Goal: Task Accomplishment & Management: Manage account settings

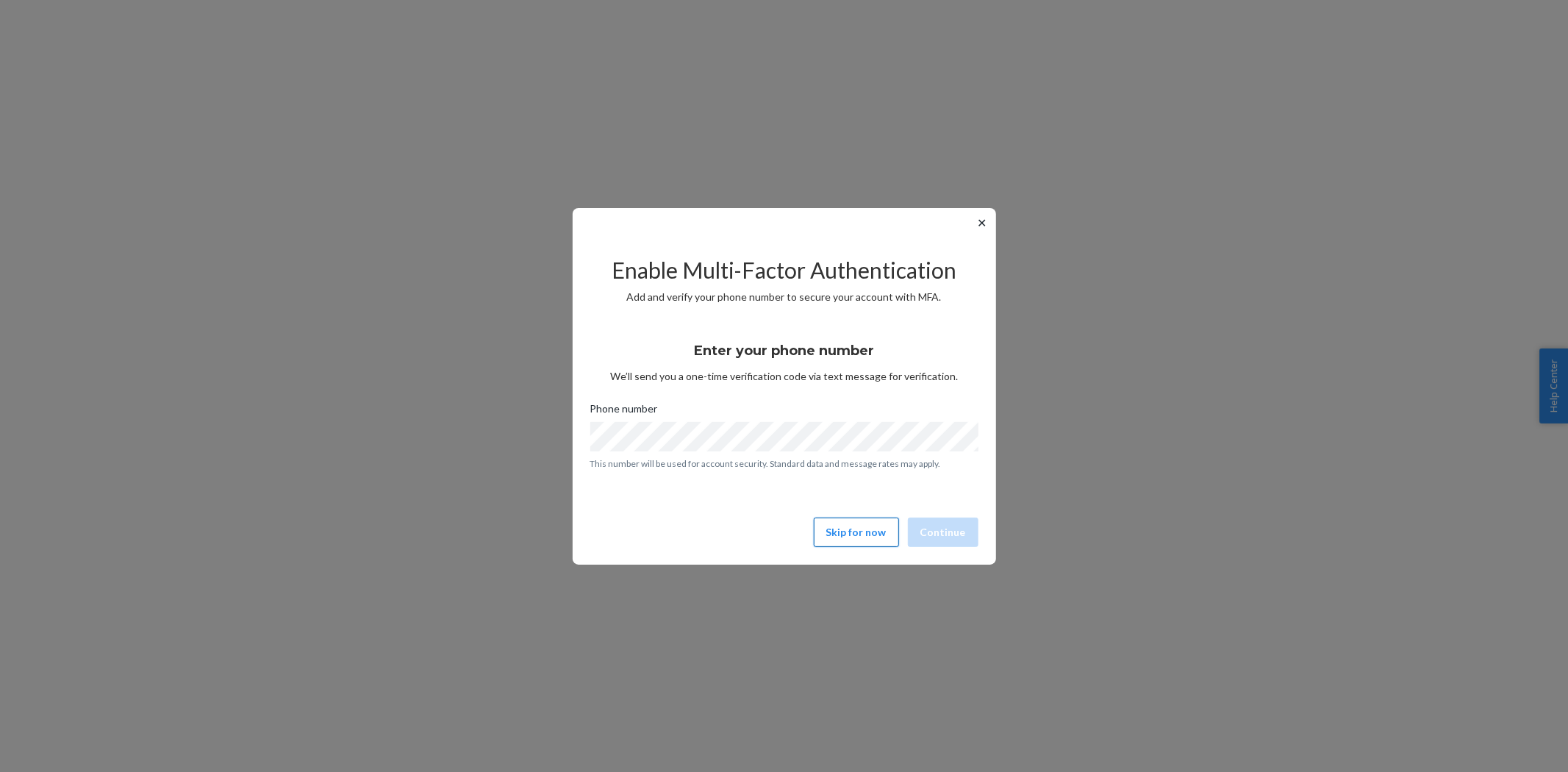
click at [870, 523] on button "Skip for now" at bounding box center [856, 532] width 85 height 29
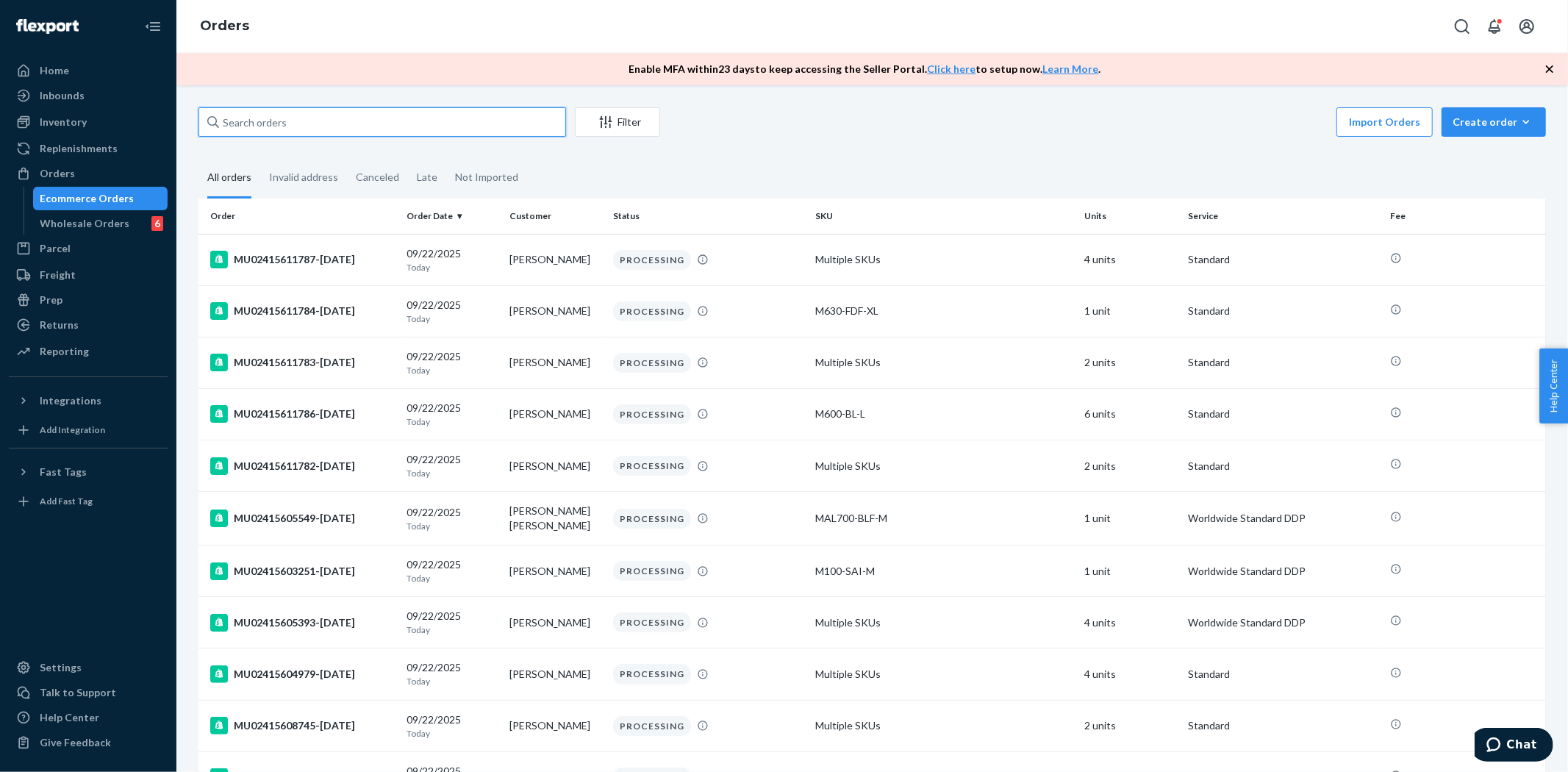
click at [319, 117] on input "text" at bounding box center [381, 122] width 368 height 29
paste input "MU02415609855"
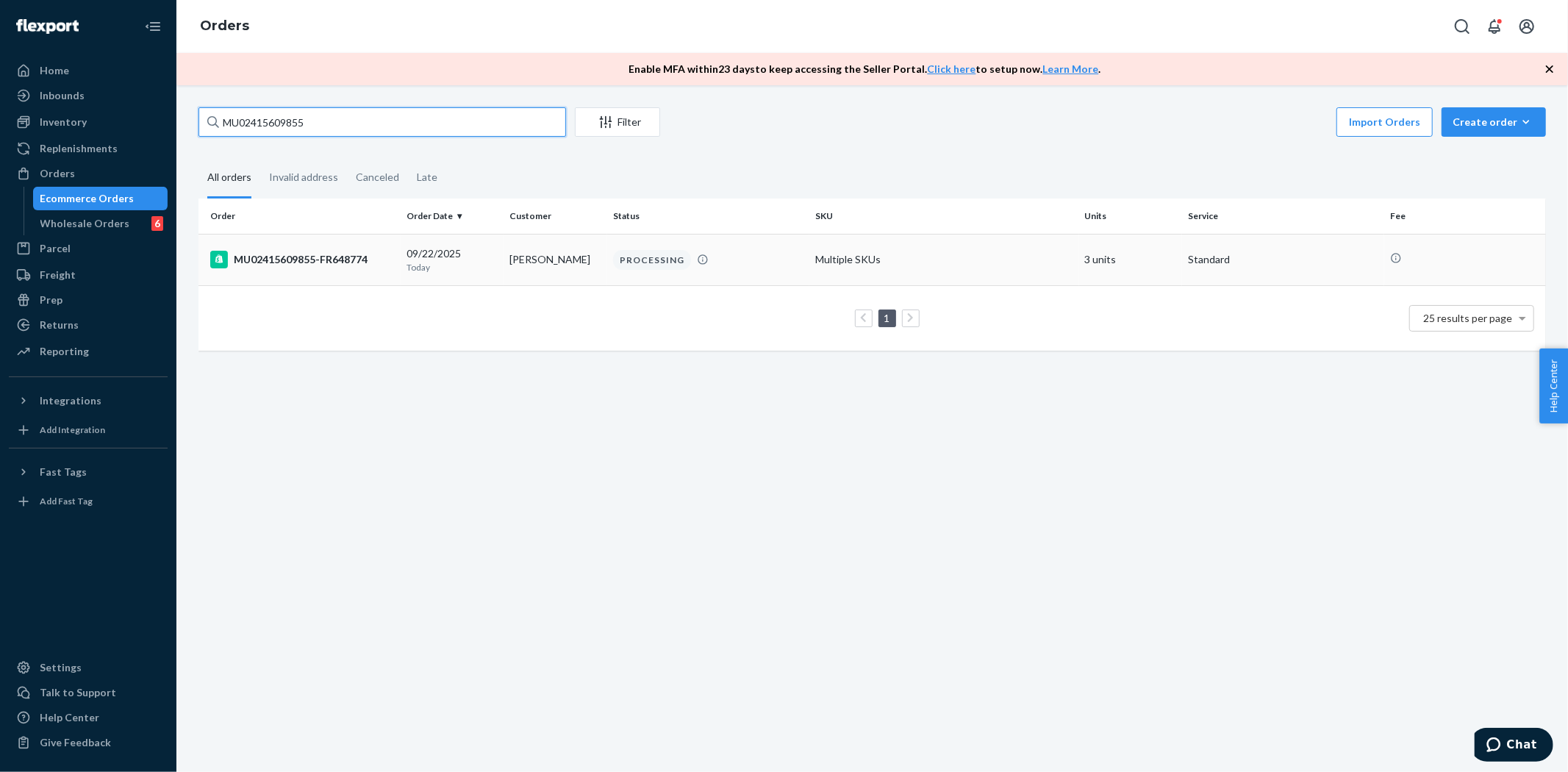
type input "MU02415609855"
click at [322, 248] on td "MU02415609855-FR648774" at bounding box center [299, 259] width 202 height 51
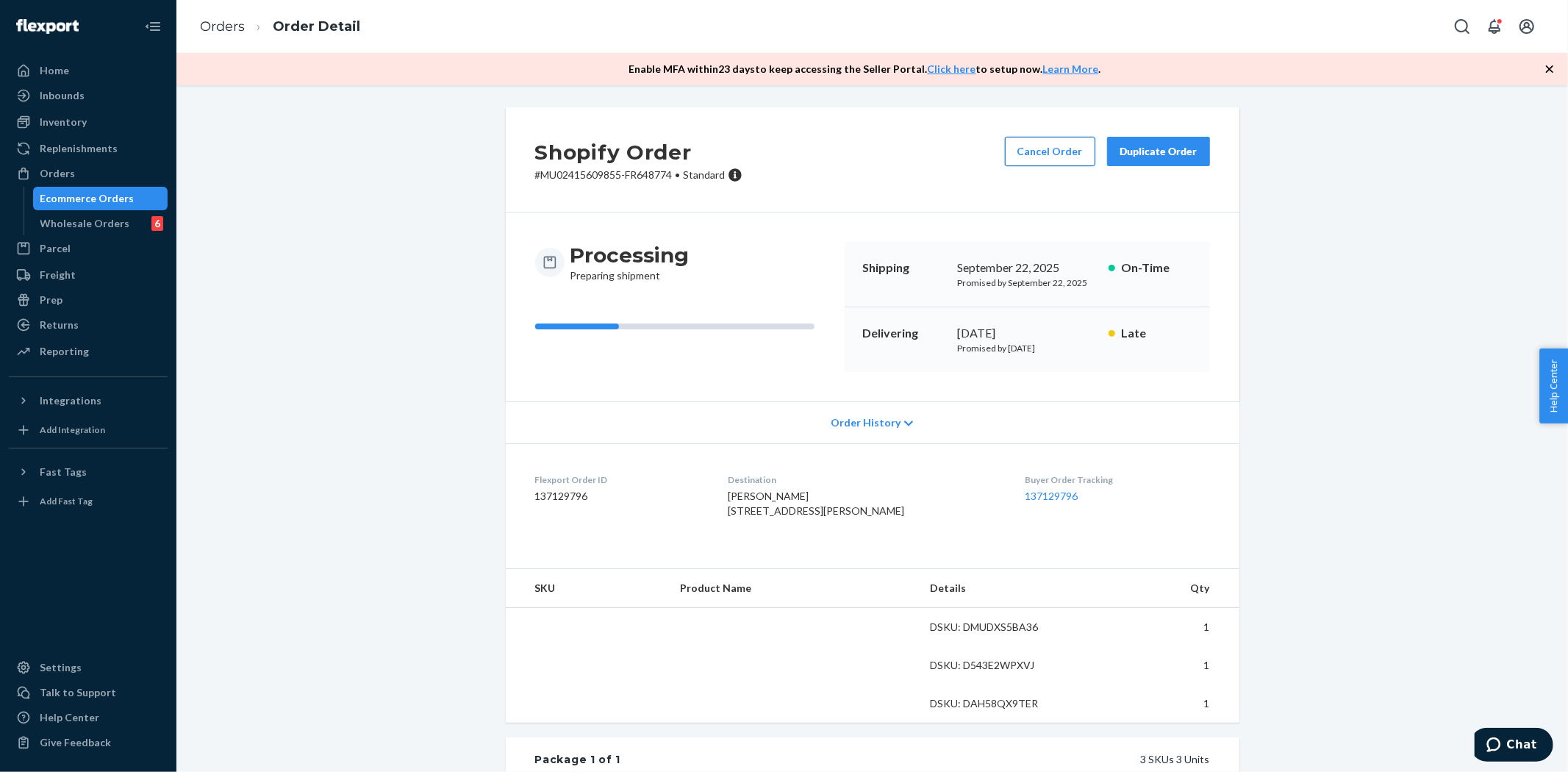
click at [1021, 146] on button "Cancel Order" at bounding box center [1050, 151] width 91 height 29
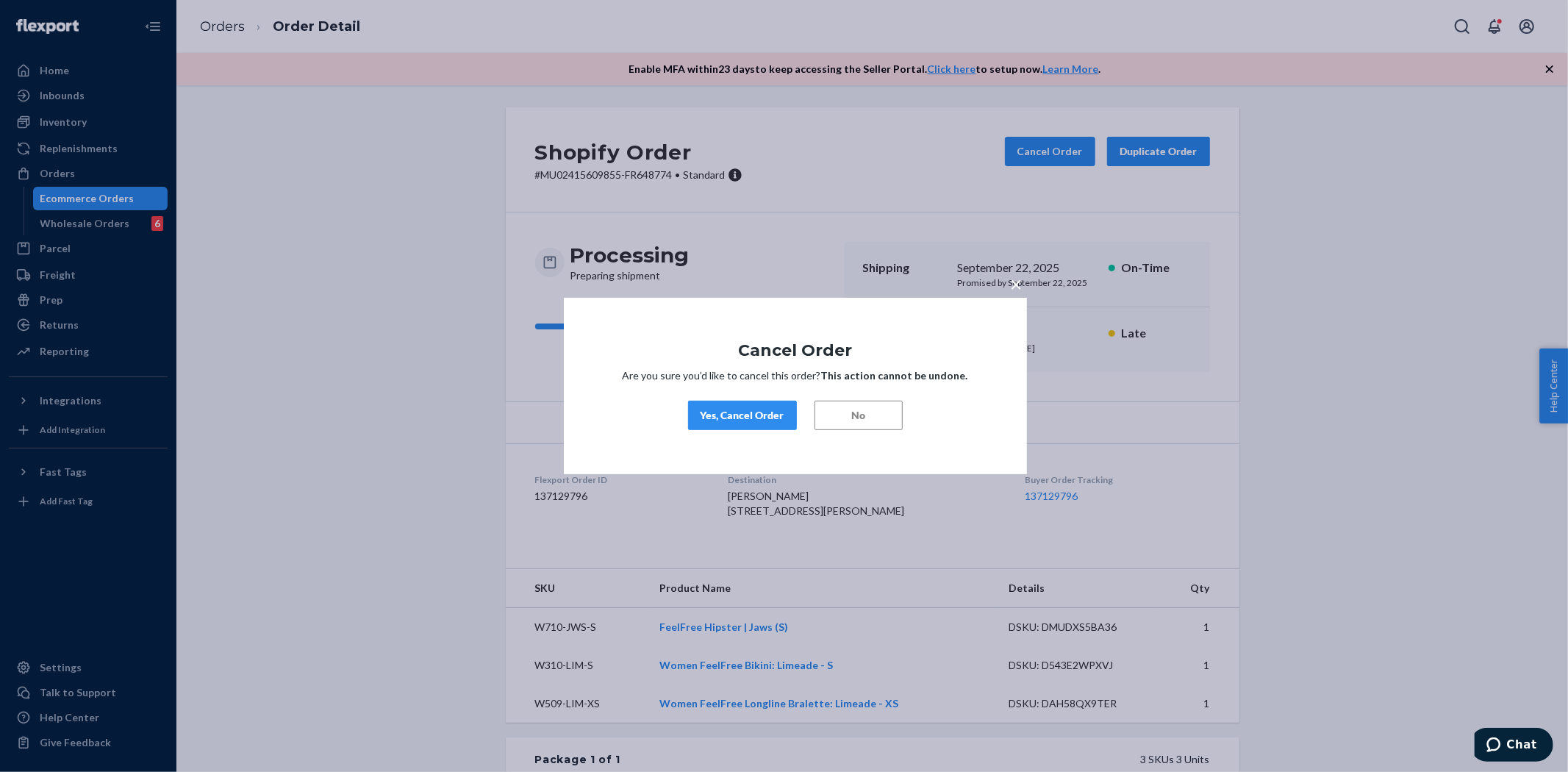
click at [769, 414] on div "Yes, Cancel Order" at bounding box center [742, 415] width 83 height 15
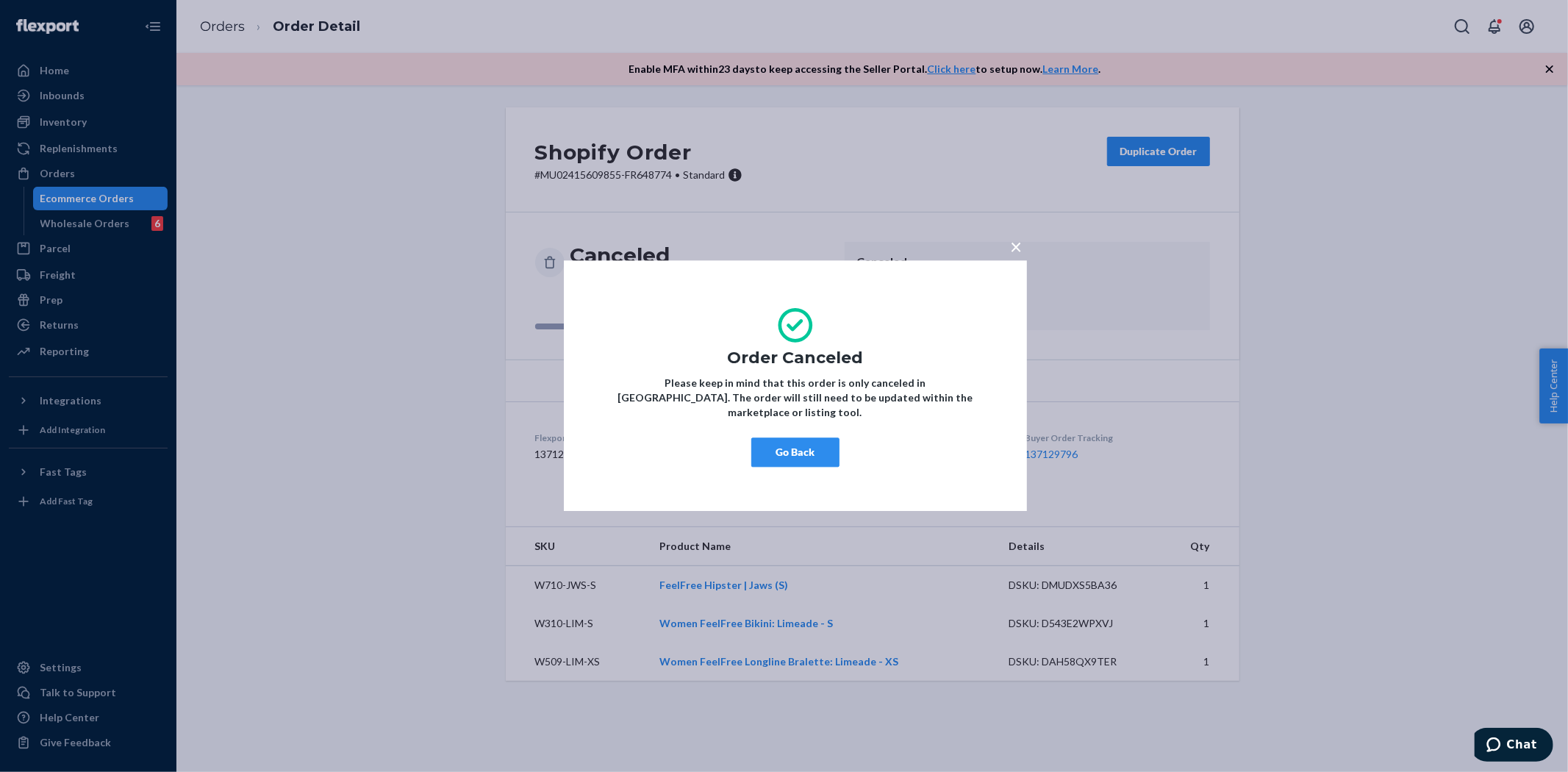
click at [812, 438] on button "Go Back" at bounding box center [795, 453] width 88 height 29
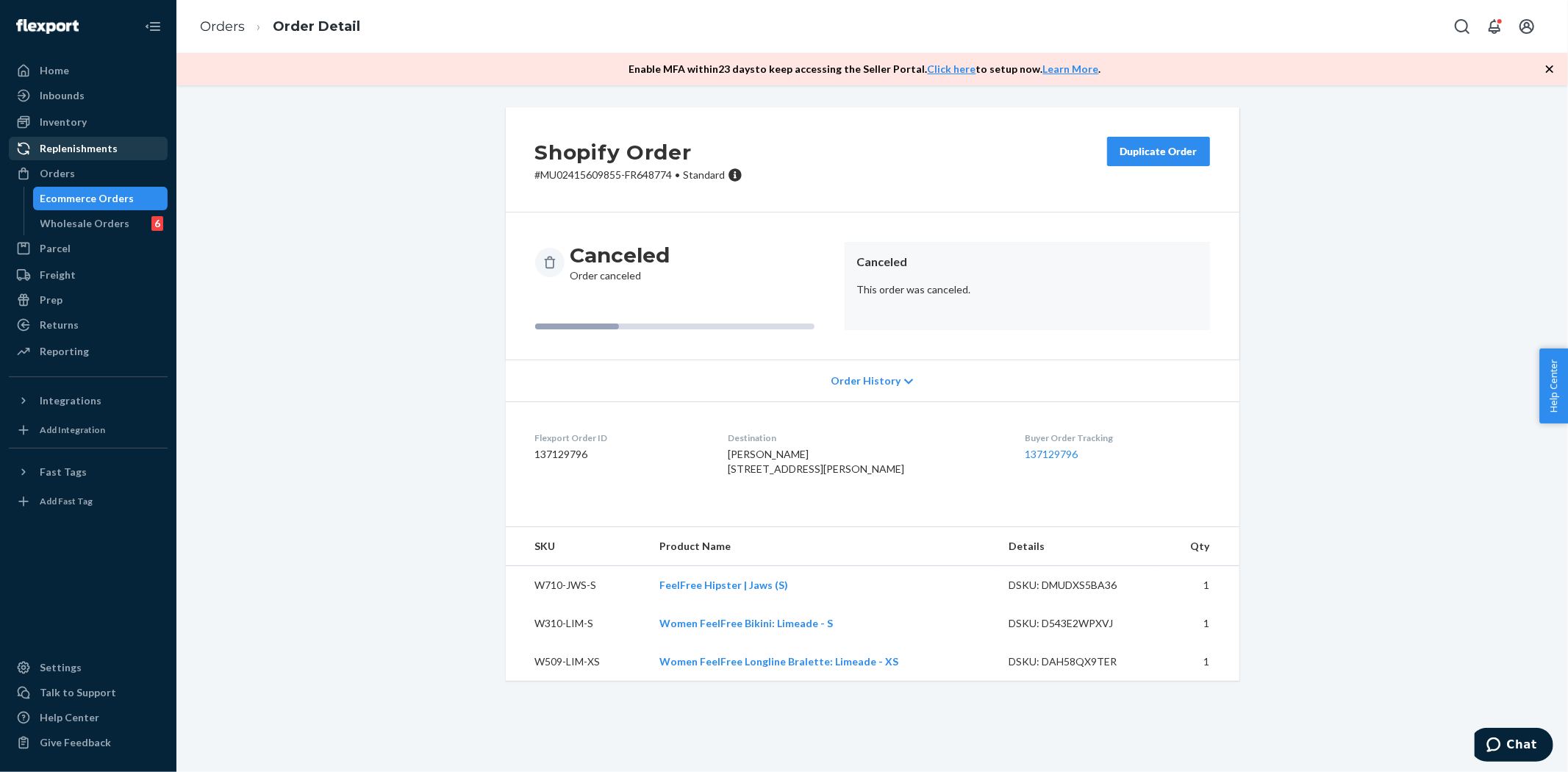
drag, startPoint x: 107, startPoint y: 169, endPoint x: 141, endPoint y: 160, distance: 35.2
click at [107, 169] on div "Orders" at bounding box center [88, 173] width 156 height 20
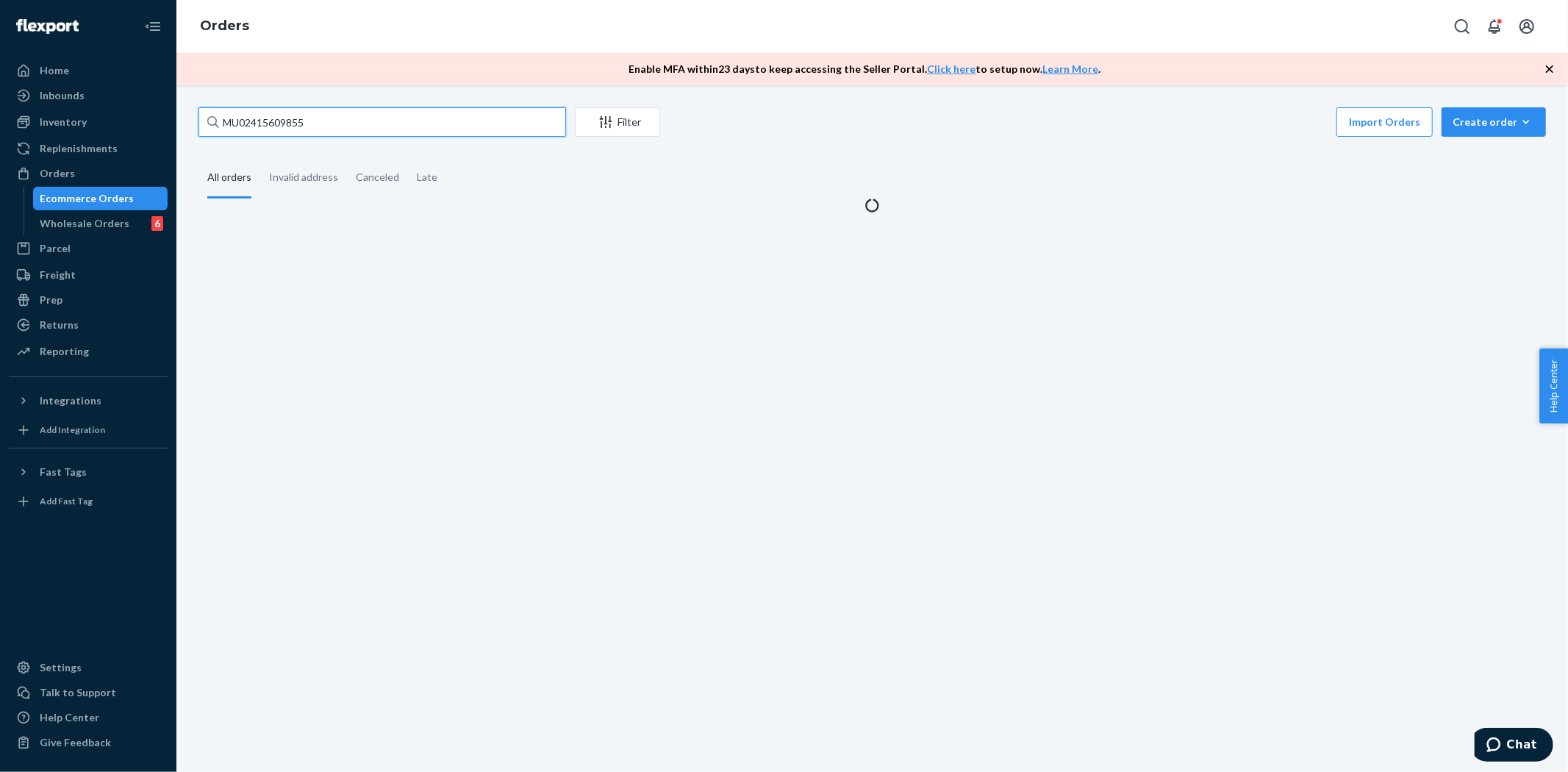
click at [294, 120] on input "MU02415609855" at bounding box center [381, 122] width 368 height 29
paste input "11125"
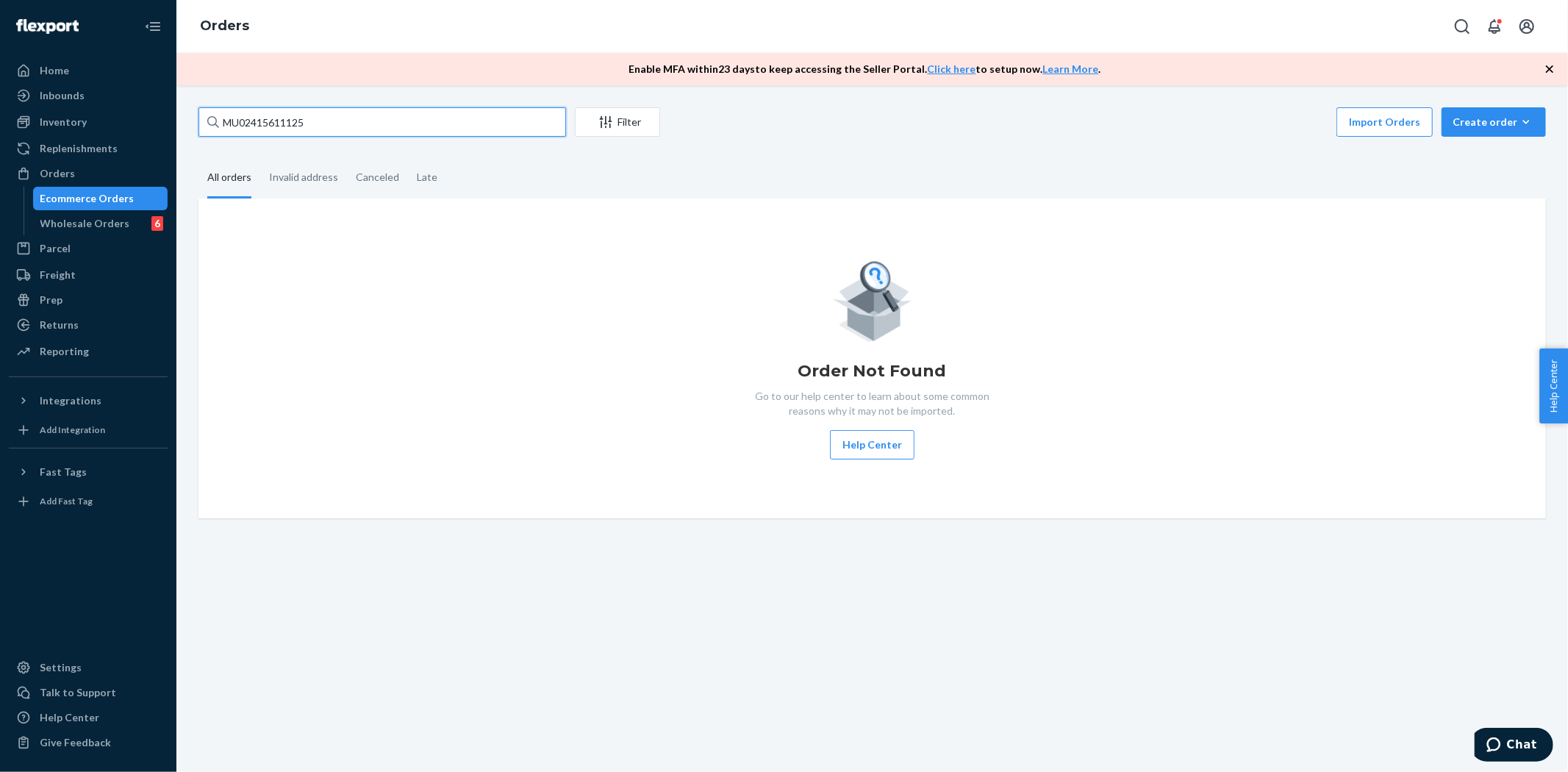
type input "MU02415611125"
click at [617, 126] on div "Filter" at bounding box center [617, 122] width 83 height 15
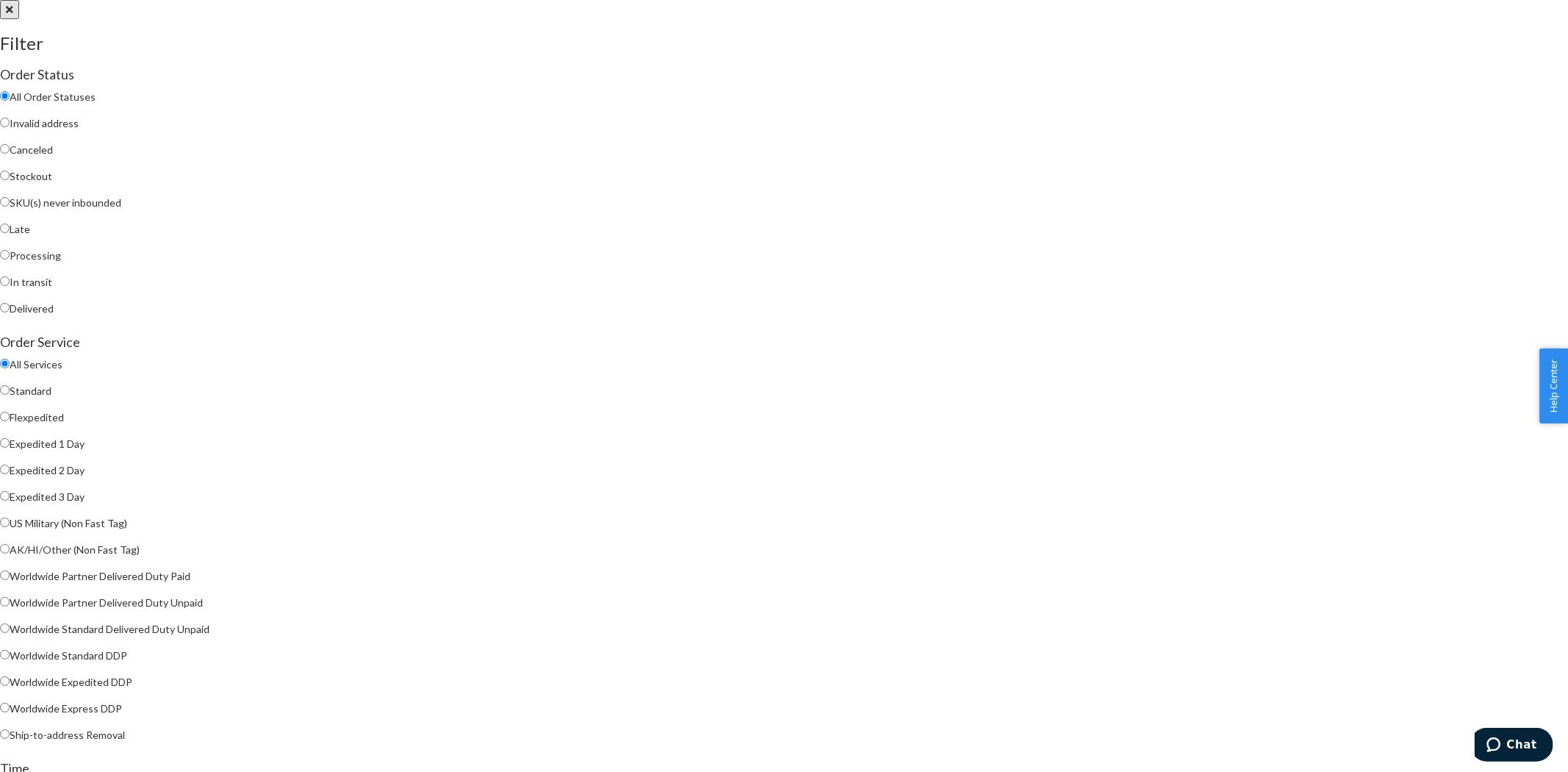
click at [61, 261] on span "Processing" at bounding box center [35, 256] width 51 height 13
click at [9, 259] on input "Processing" at bounding box center [5, 255] width 9 height 9
radio input "true"
click at [95, 103] on span "All Order Statuses" at bounding box center [52, 97] width 86 height 13
click at [9, 101] on input "All Order Statuses" at bounding box center [5, 95] width 9 height 9
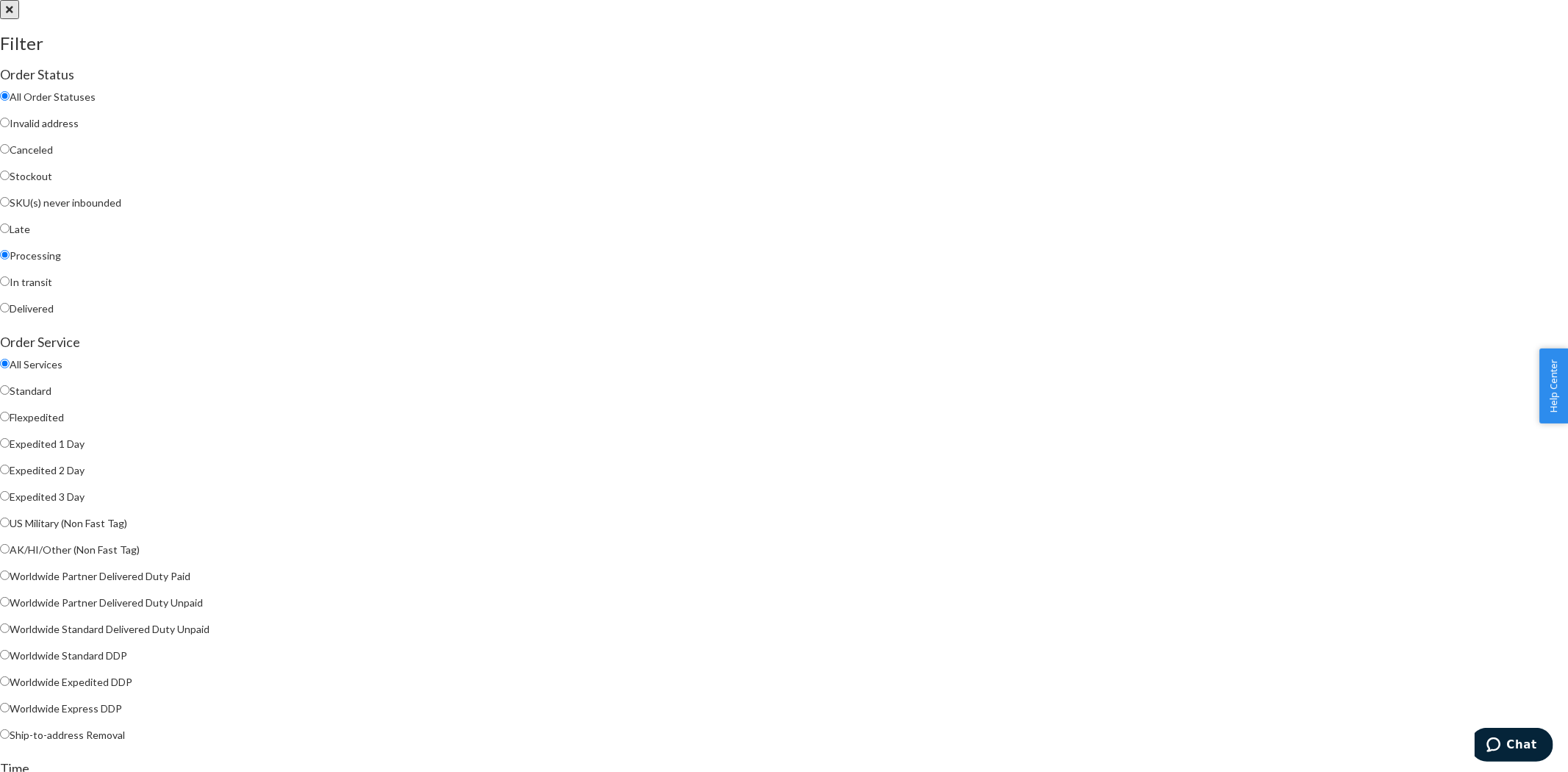
radio input "true"
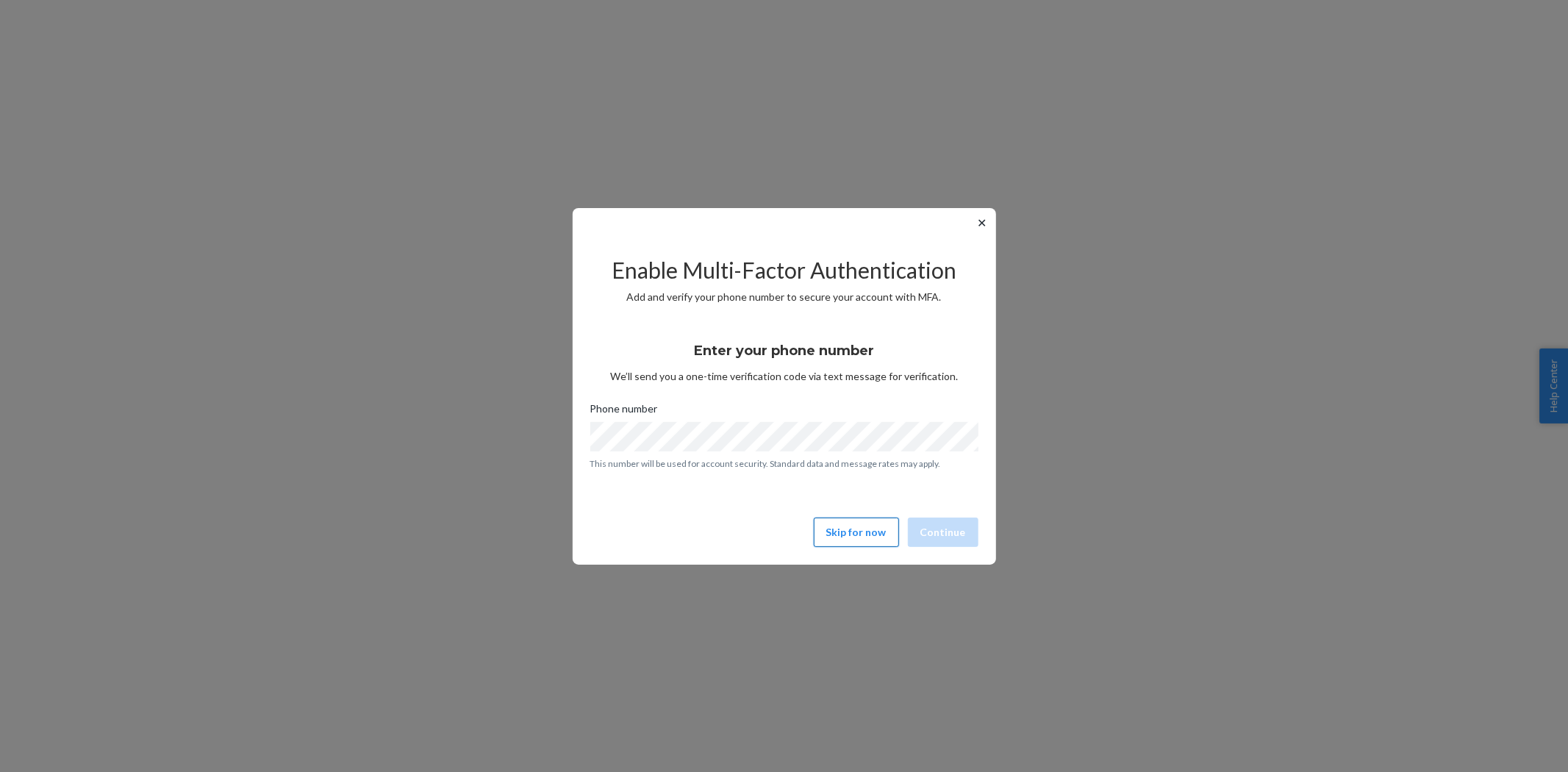
click at [872, 546] on div "Enable Multi-Factor Authentication Add and verify your phone number to secure y…" at bounding box center [784, 395] width 388 height 315
click at [873, 544] on button "Skip for now" at bounding box center [856, 532] width 85 height 29
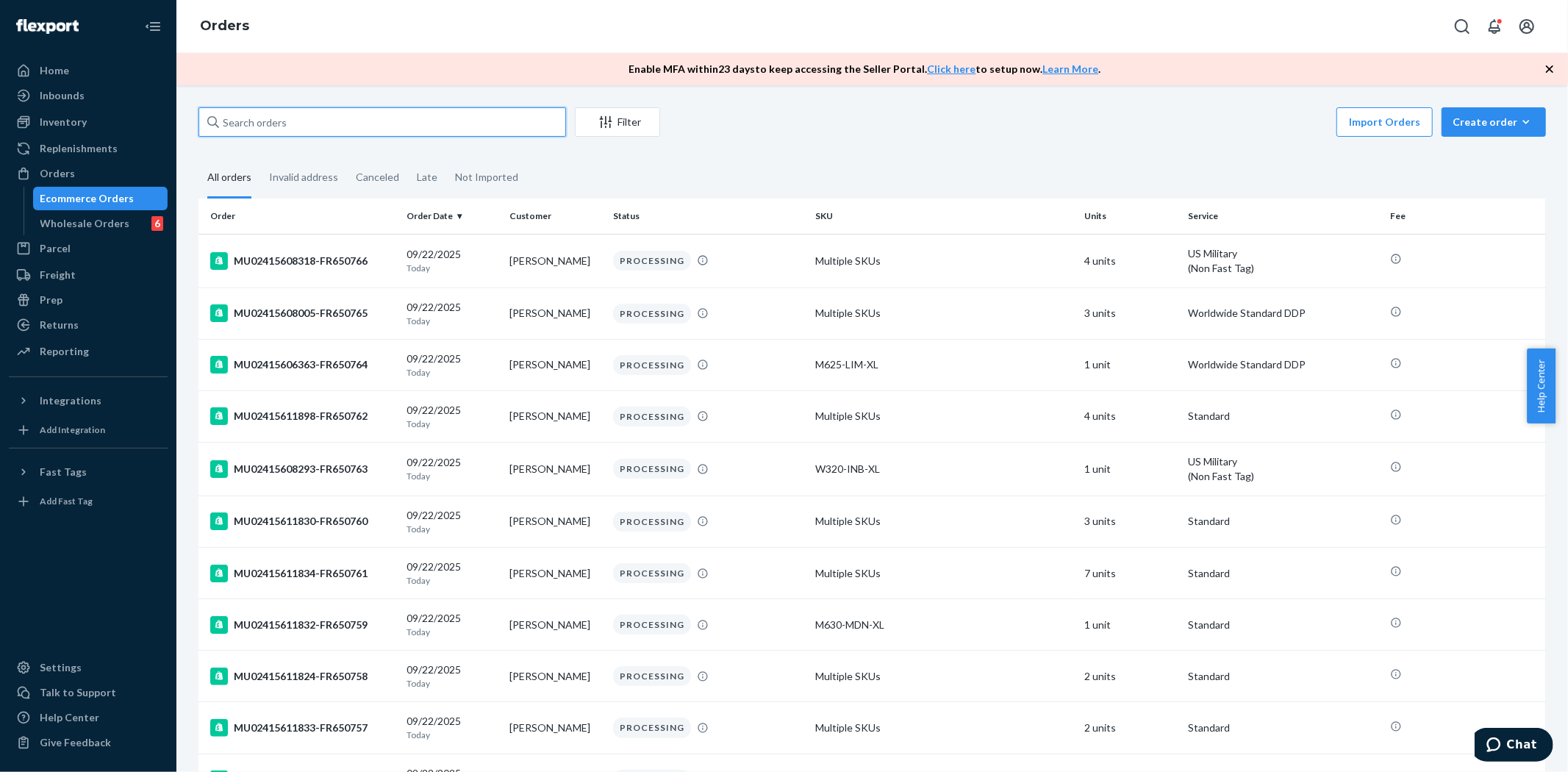
click at [297, 133] on input "text" at bounding box center [381, 122] width 368 height 29
paste input "MU02415611125"
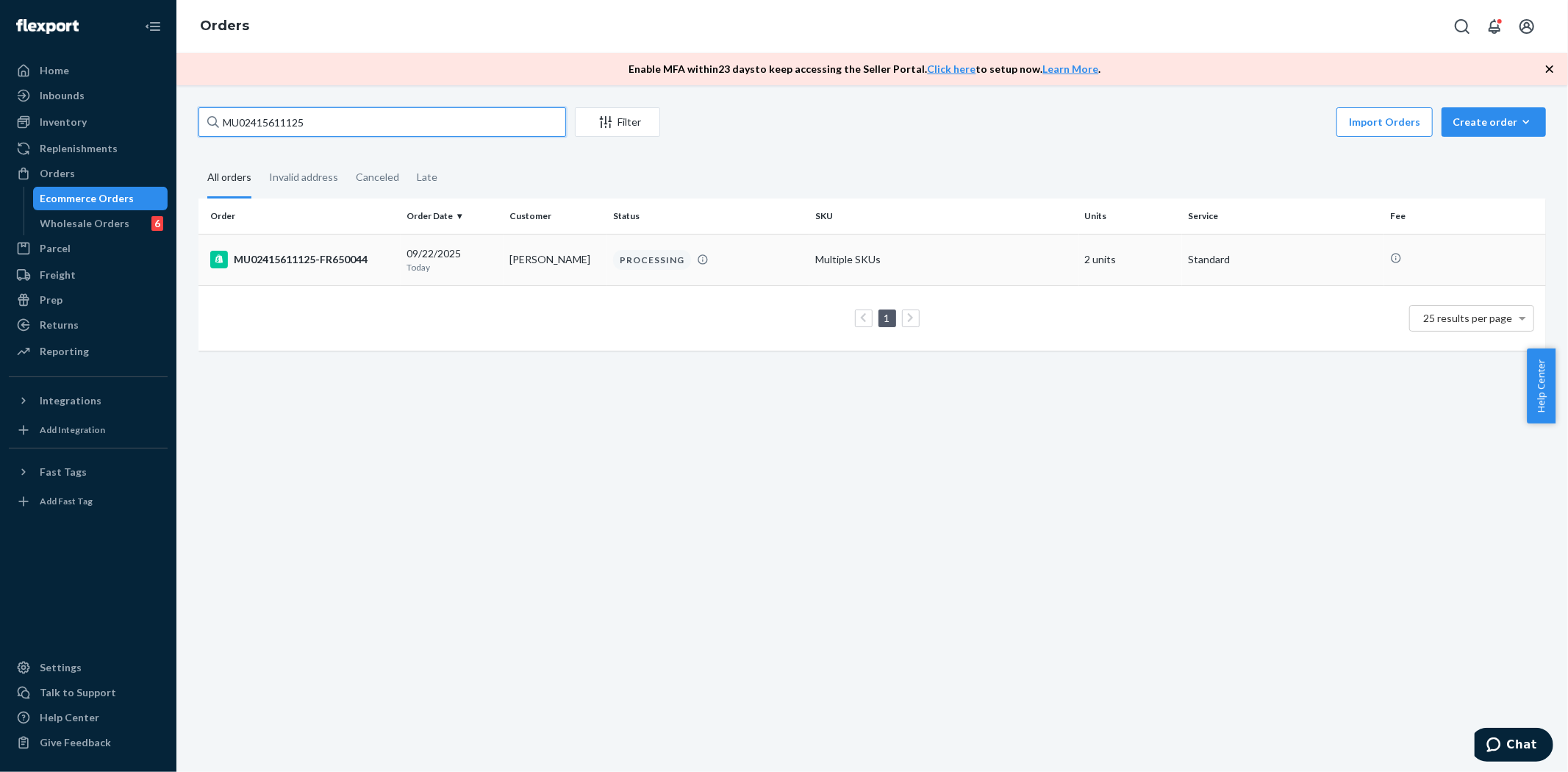
type input "MU02415611125"
click at [287, 254] on div "MU02415611125-FR650044" at bounding box center [302, 259] width 184 height 17
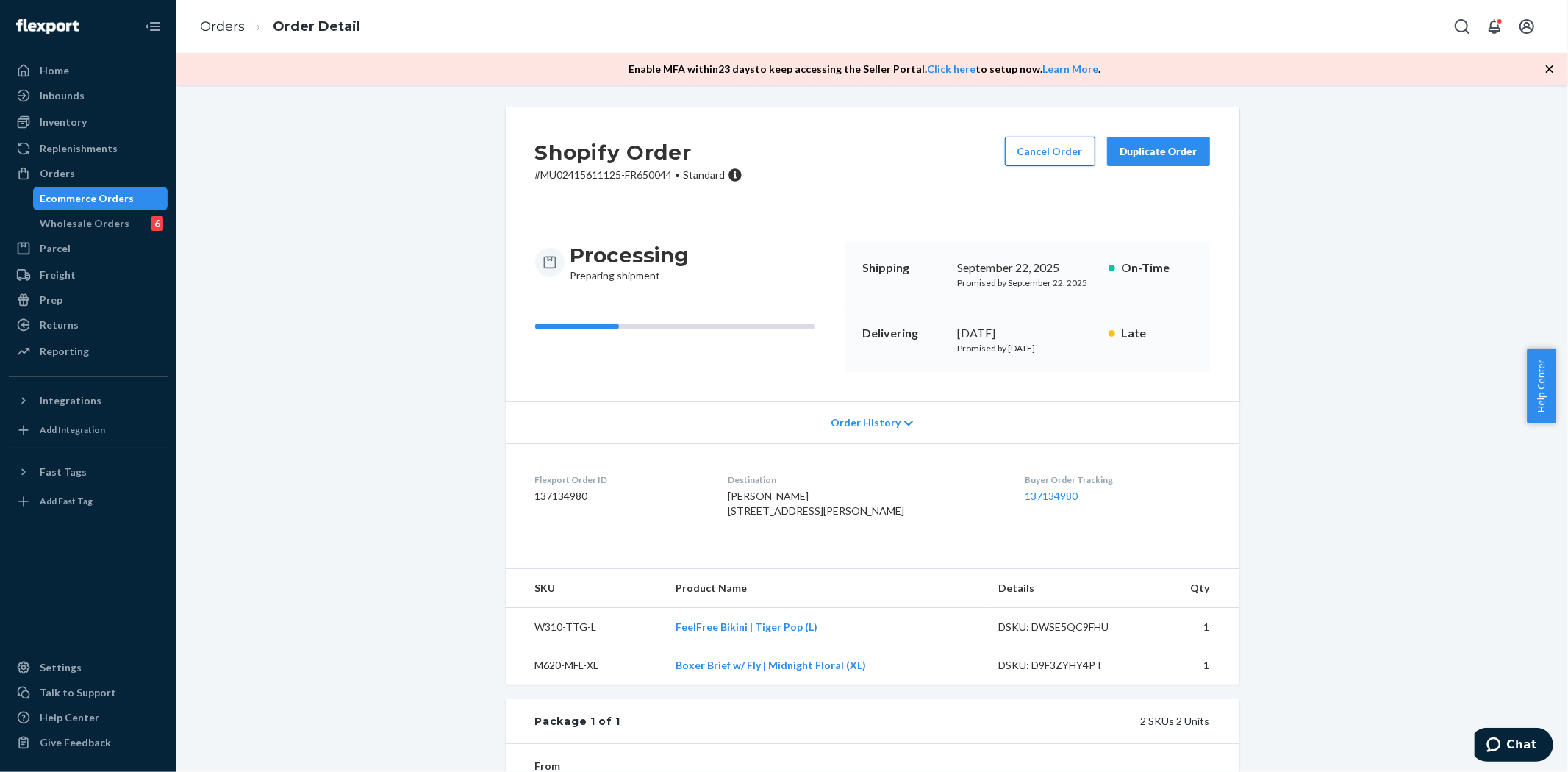
click at [1057, 153] on button "Cancel Order" at bounding box center [1050, 151] width 91 height 29
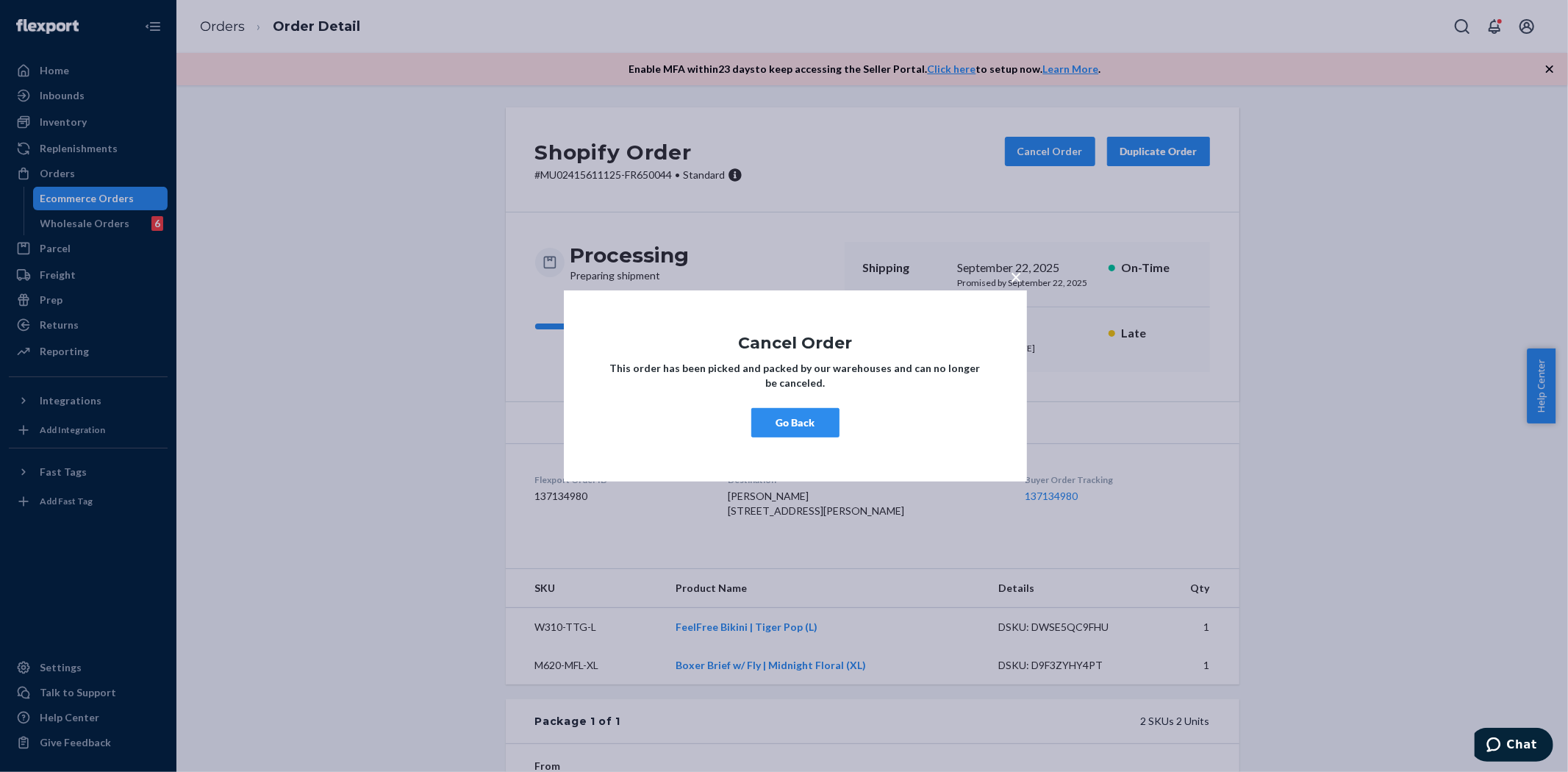
click at [1023, 272] on button "×" at bounding box center [1016, 274] width 20 height 26
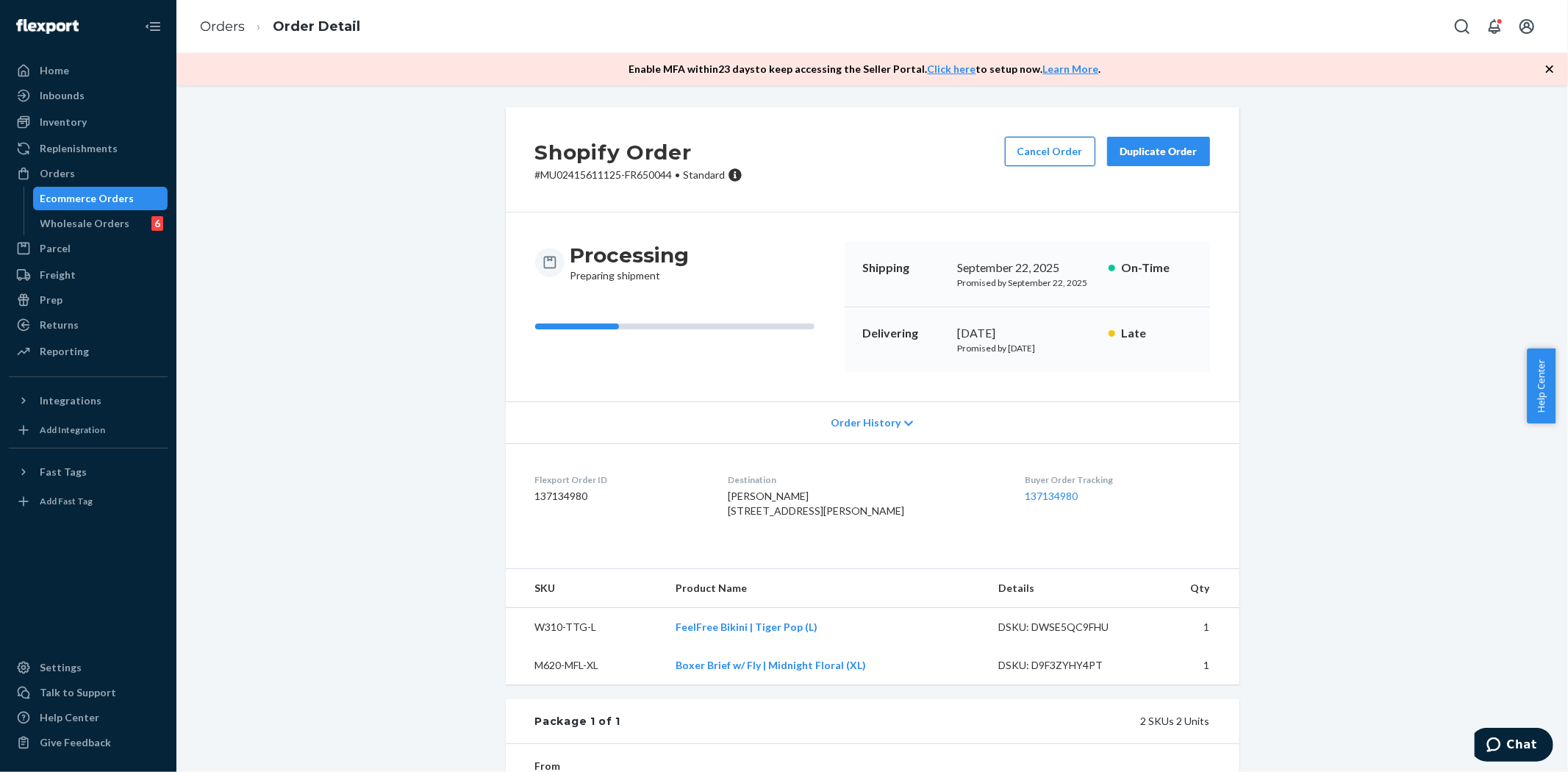
click at [1040, 145] on button "Cancel Order" at bounding box center [1050, 151] width 91 height 29
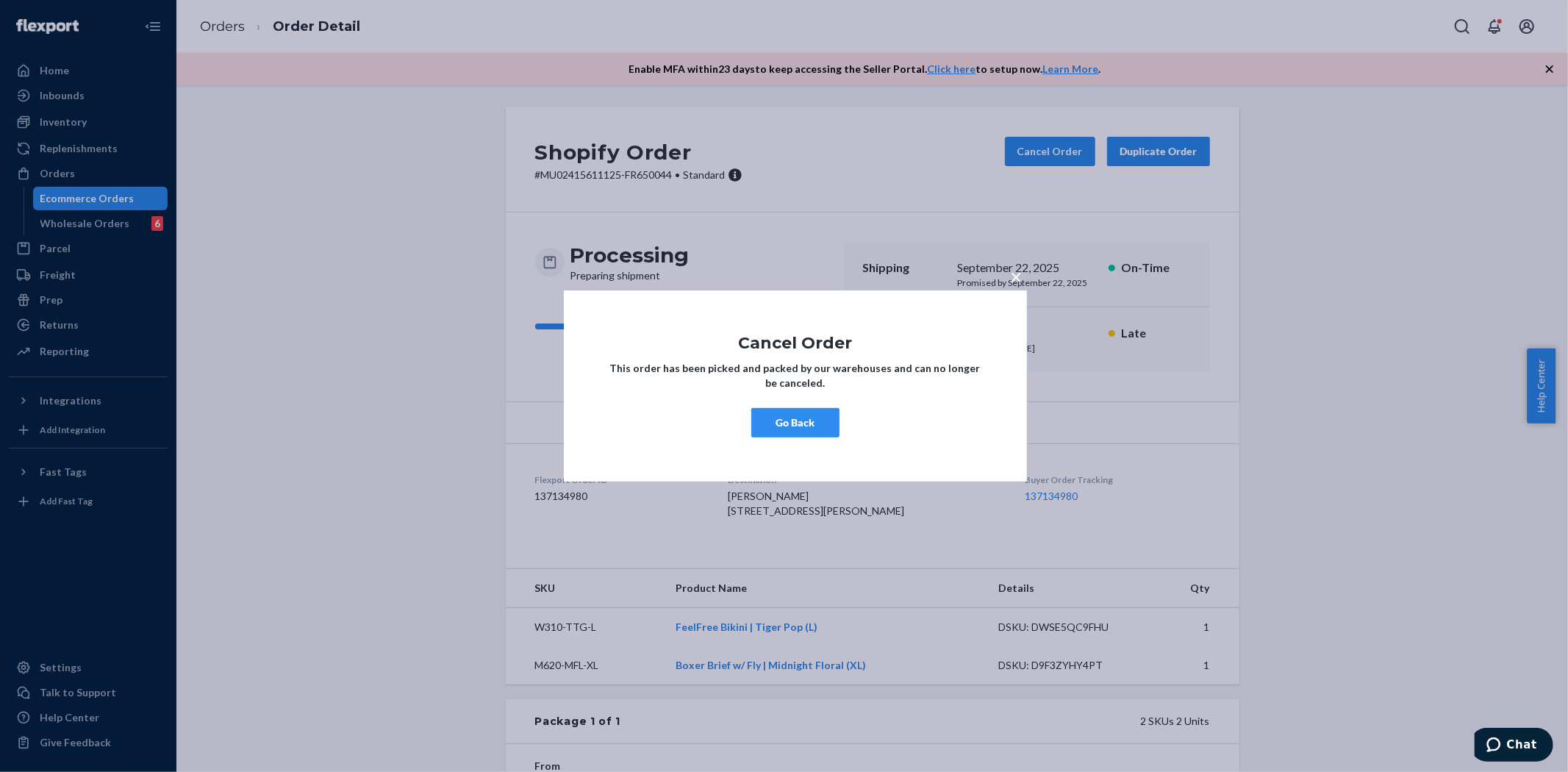
click at [765, 415] on button "Go Back" at bounding box center [795, 423] width 88 height 29
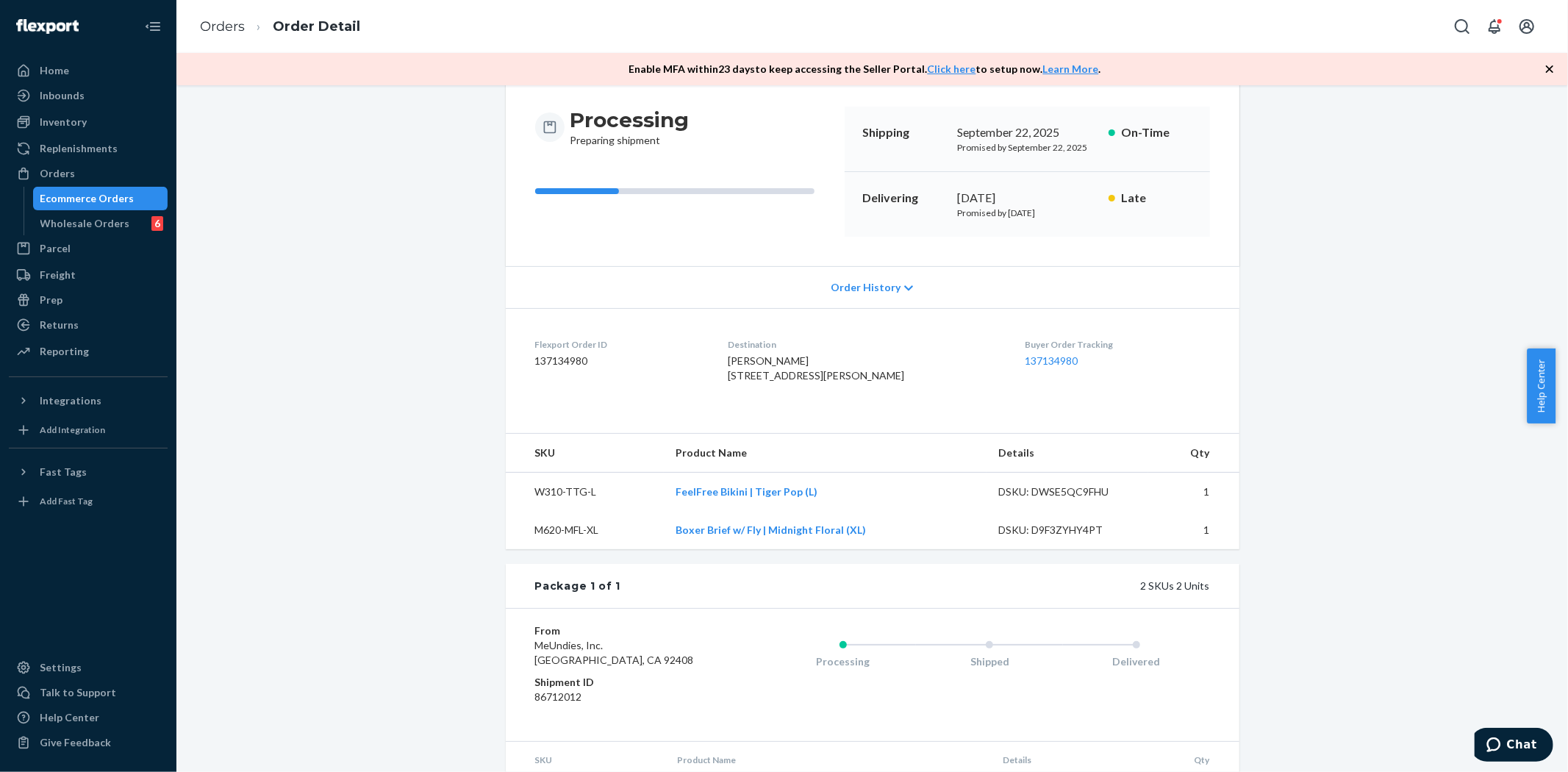
scroll to position [265, 0]
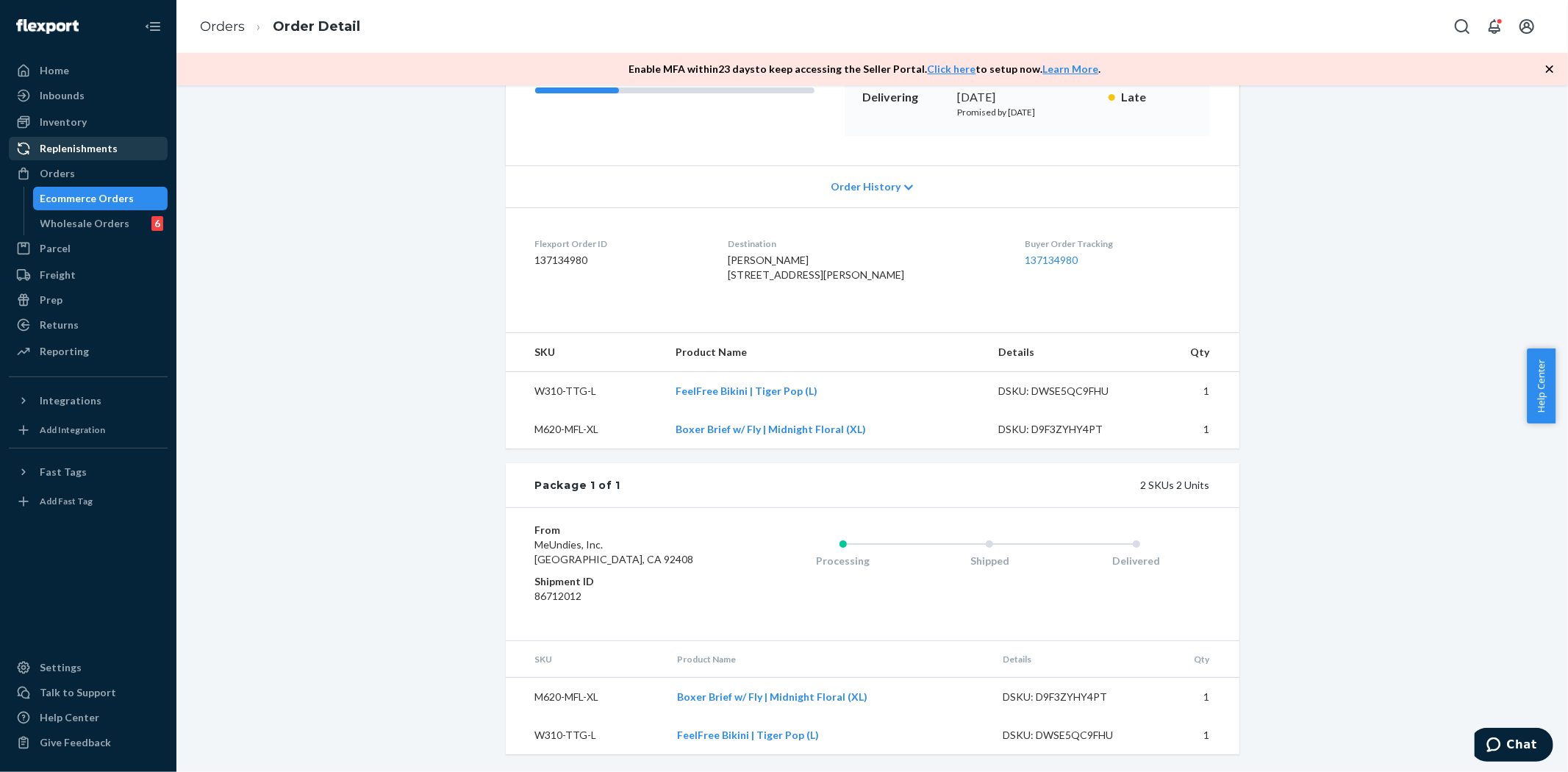
drag, startPoint x: 62, startPoint y: 165, endPoint x: 157, endPoint y: 138, distance: 98.8
click at [62, 166] on div "Orders" at bounding box center [57, 173] width 35 height 15
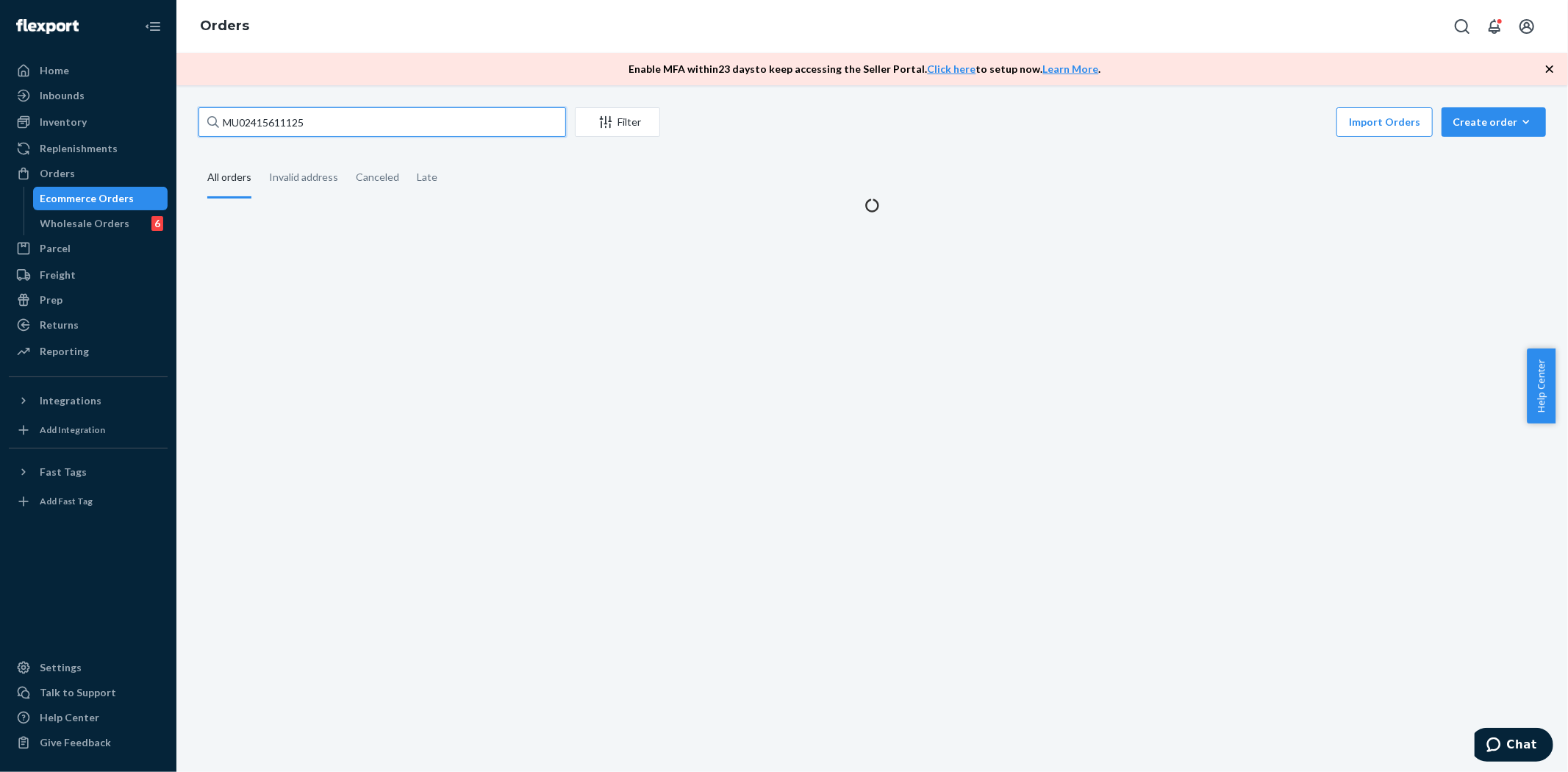
click at [267, 121] on input "MU02415611125" at bounding box center [381, 122] width 368 height 29
paste input "text"
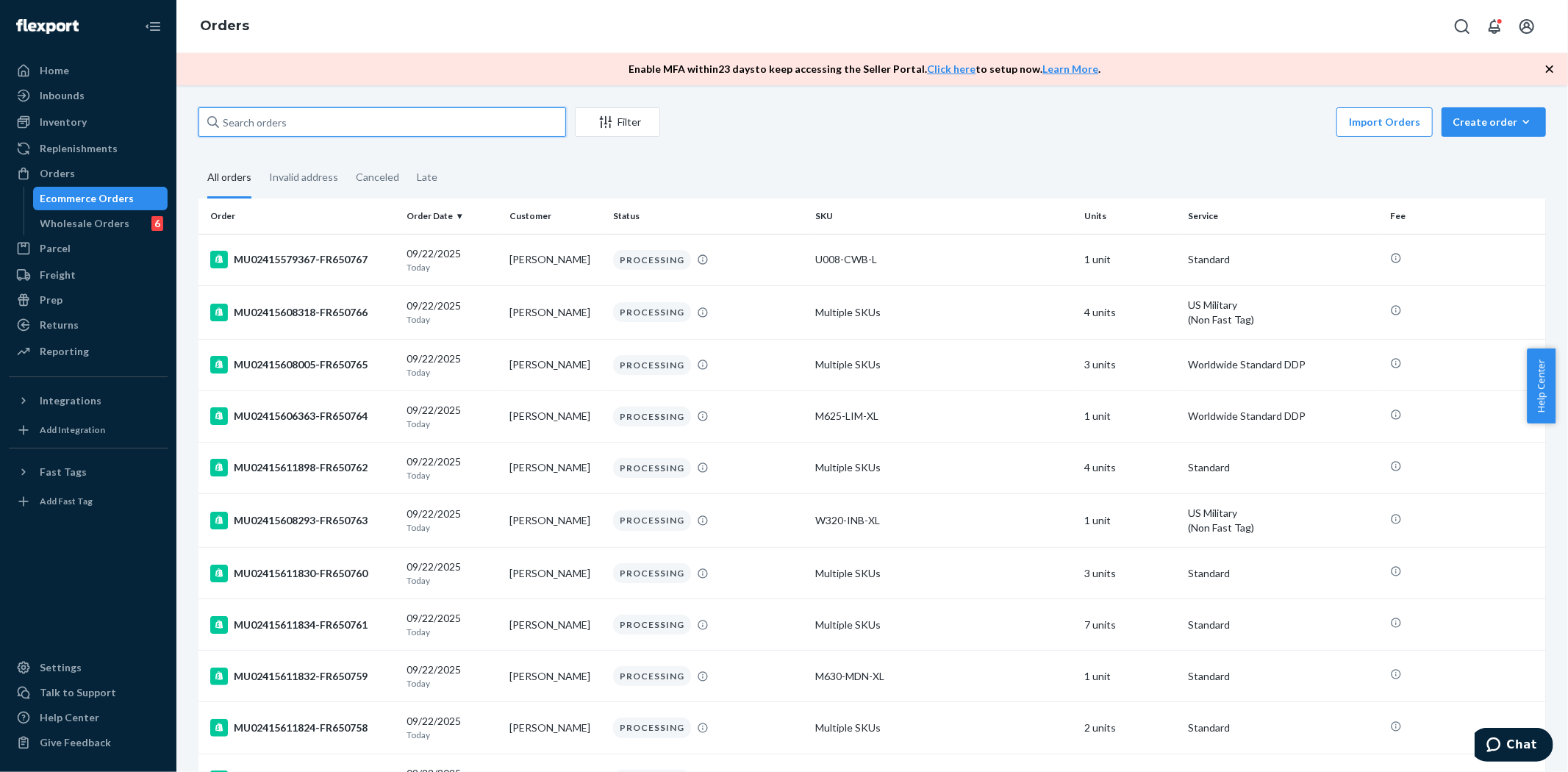
click at [380, 132] on input "text" at bounding box center [381, 122] width 368 height 29
click at [380, 123] on input "text" at bounding box center [381, 122] width 368 height 29
paste input "text"
click at [380, 122] on input "text" at bounding box center [381, 122] width 368 height 29
click at [296, 121] on input "text" at bounding box center [381, 122] width 368 height 29
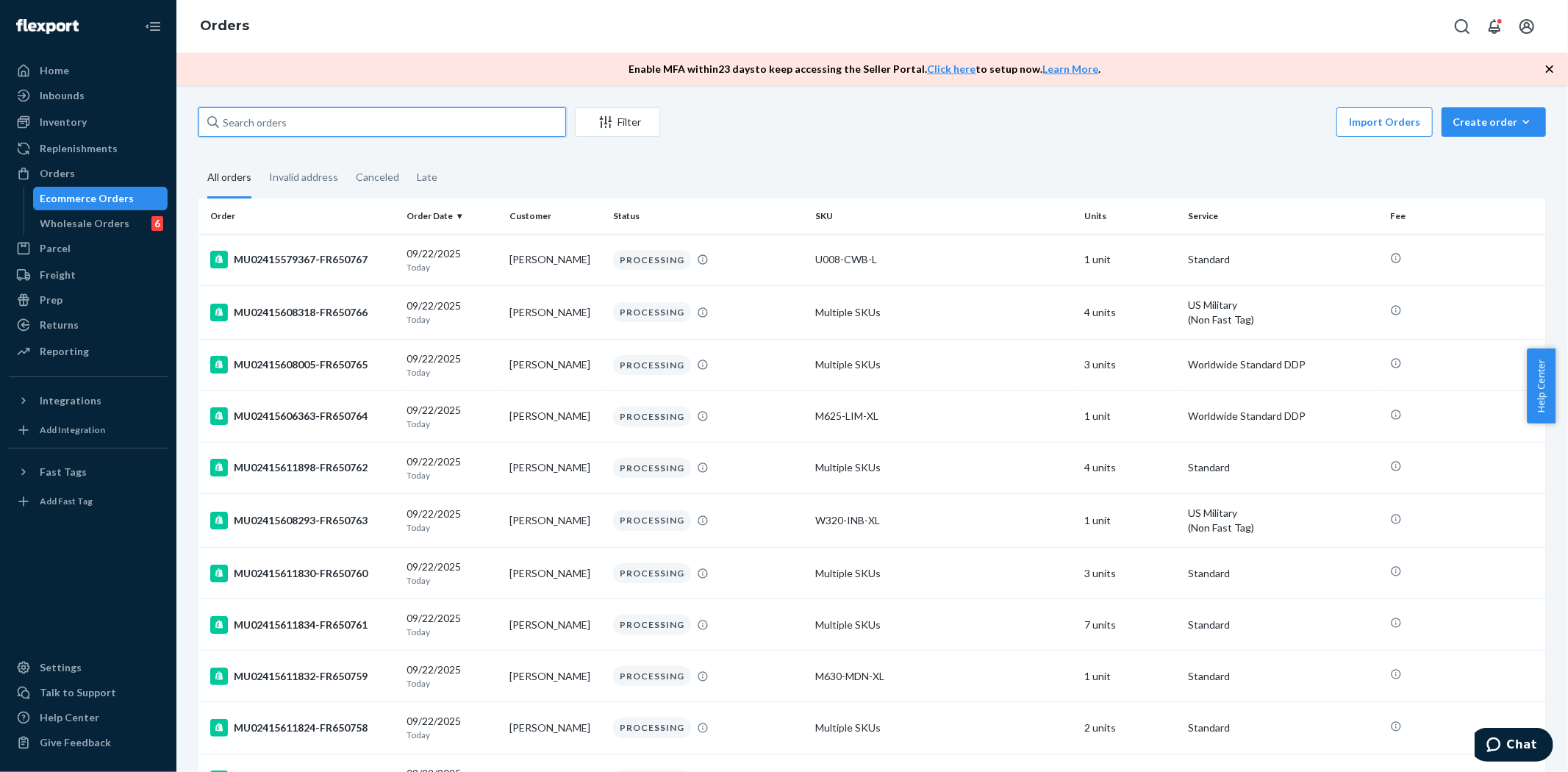
click at [296, 121] on input "text" at bounding box center [381, 122] width 368 height 29
click at [376, 116] on input "text" at bounding box center [381, 122] width 368 height 29
paste input "MU02415611336"
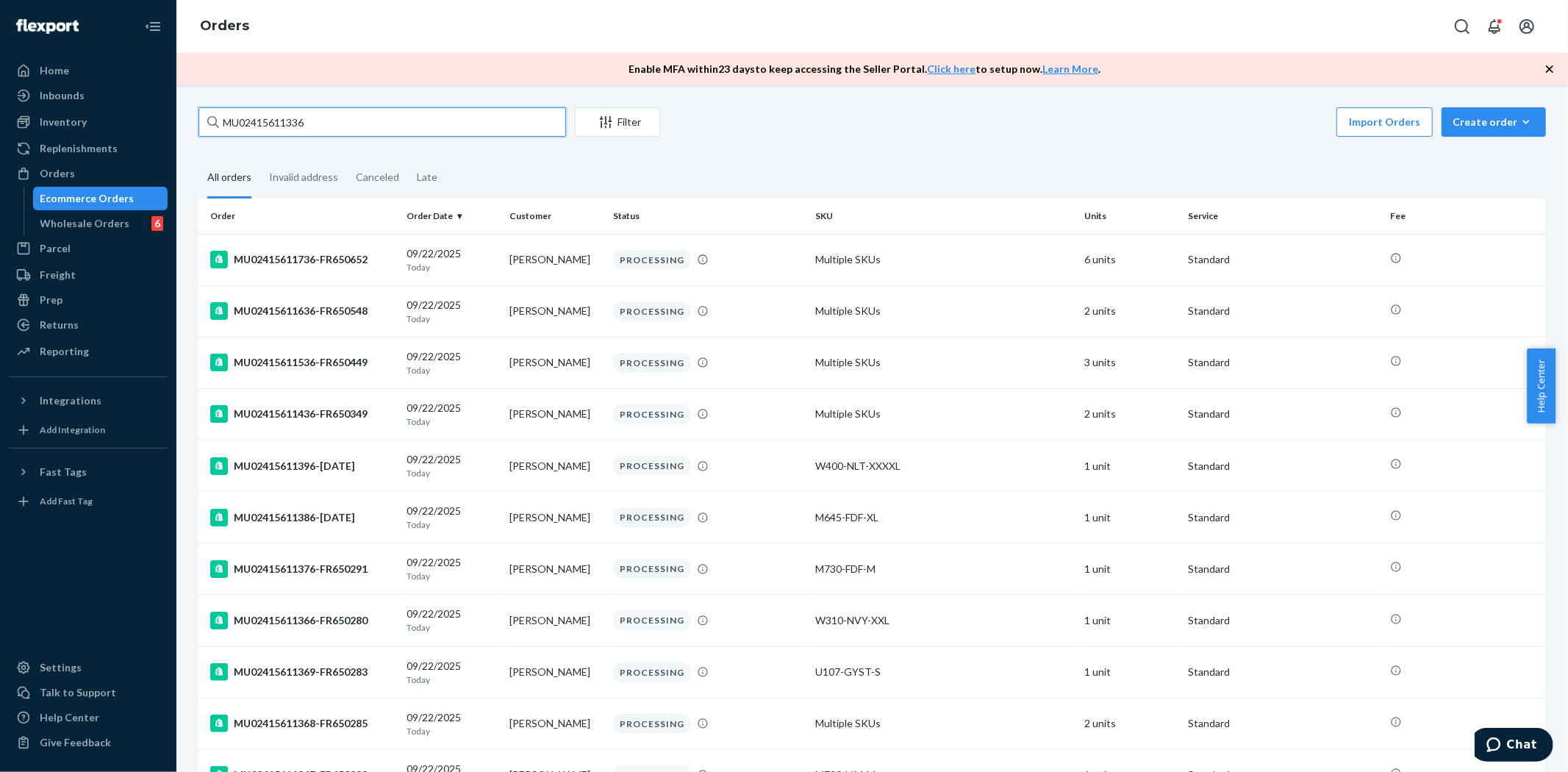
type input "MU02415611336"
click at [604, 122] on icon "Filter" at bounding box center [606, 122] width 15 height 15
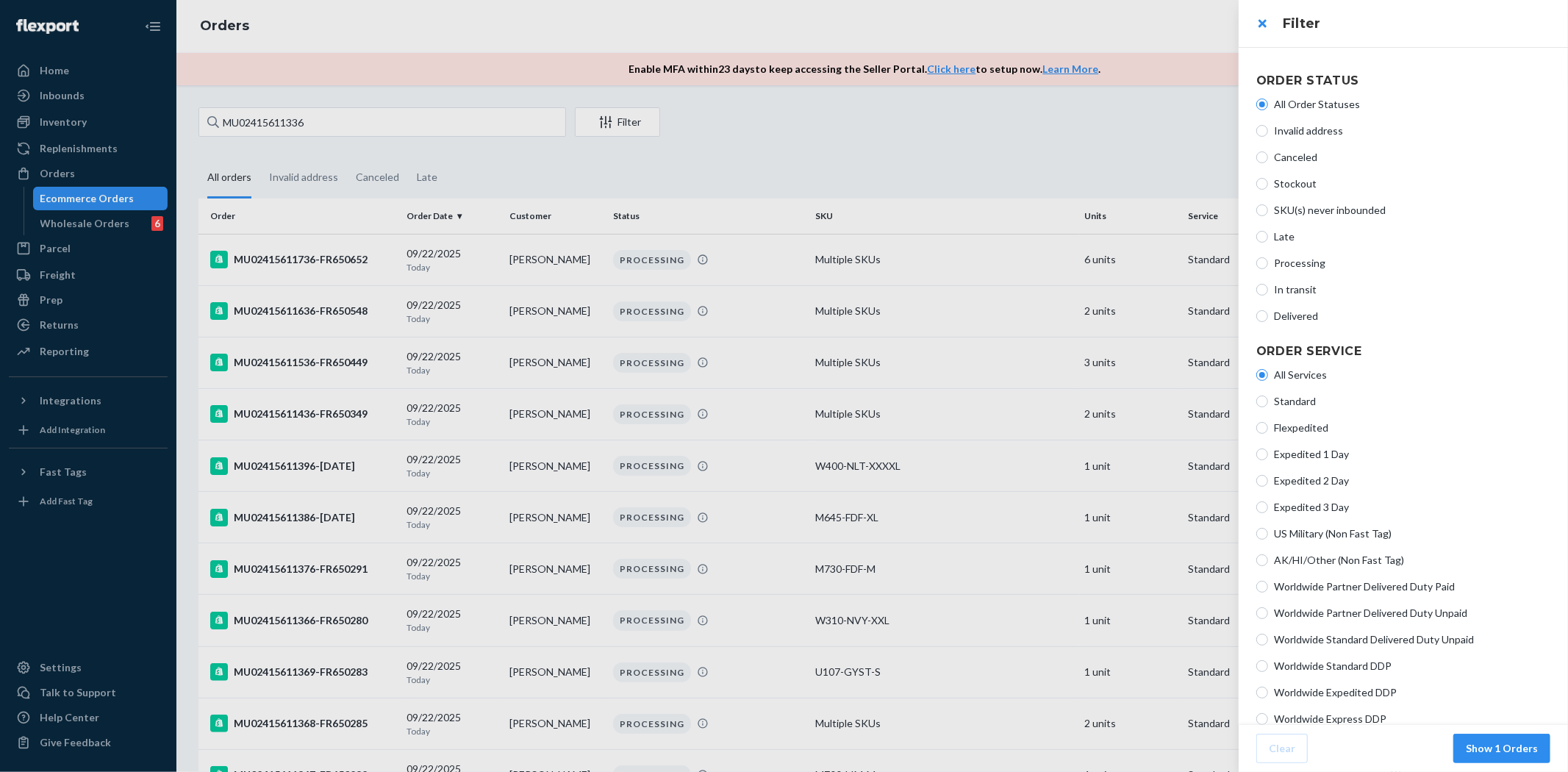
click at [1287, 159] on span "Canceled" at bounding box center [1411, 158] width 276 height 15
click at [1268, 159] on input "Canceled" at bounding box center [1262, 157] width 12 height 12
radio input "true"
radio input "false"
click at [1502, 744] on button "Show 1 Orders" at bounding box center [1502, 748] width 97 height 29
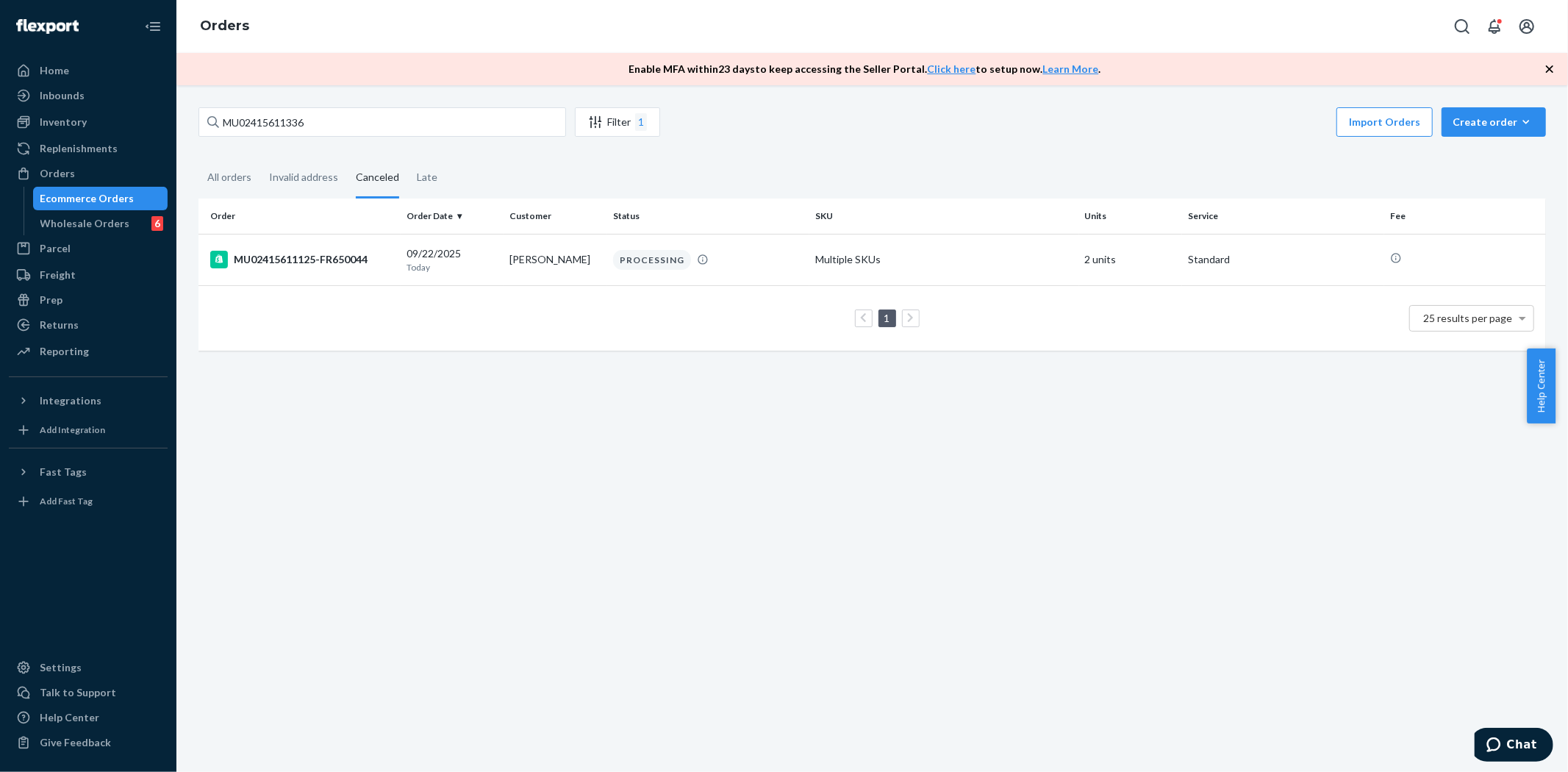
drag, startPoint x: 326, startPoint y: 105, endPoint x: 326, endPoint y: 115, distance: 10.0
click at [326, 105] on div "MU02415611336 Filter 1 Import Orders Create order Ecommerce order Removal order…" at bounding box center [872, 428] width 1392 height 687
click at [326, 116] on input "MU02415611336" at bounding box center [381, 122] width 368 height 29
drag, startPoint x: 373, startPoint y: 118, endPoint x: 502, endPoint y: 118, distance: 129.0
click at [395, 118] on input "MU02415611336" at bounding box center [381, 122] width 368 height 29
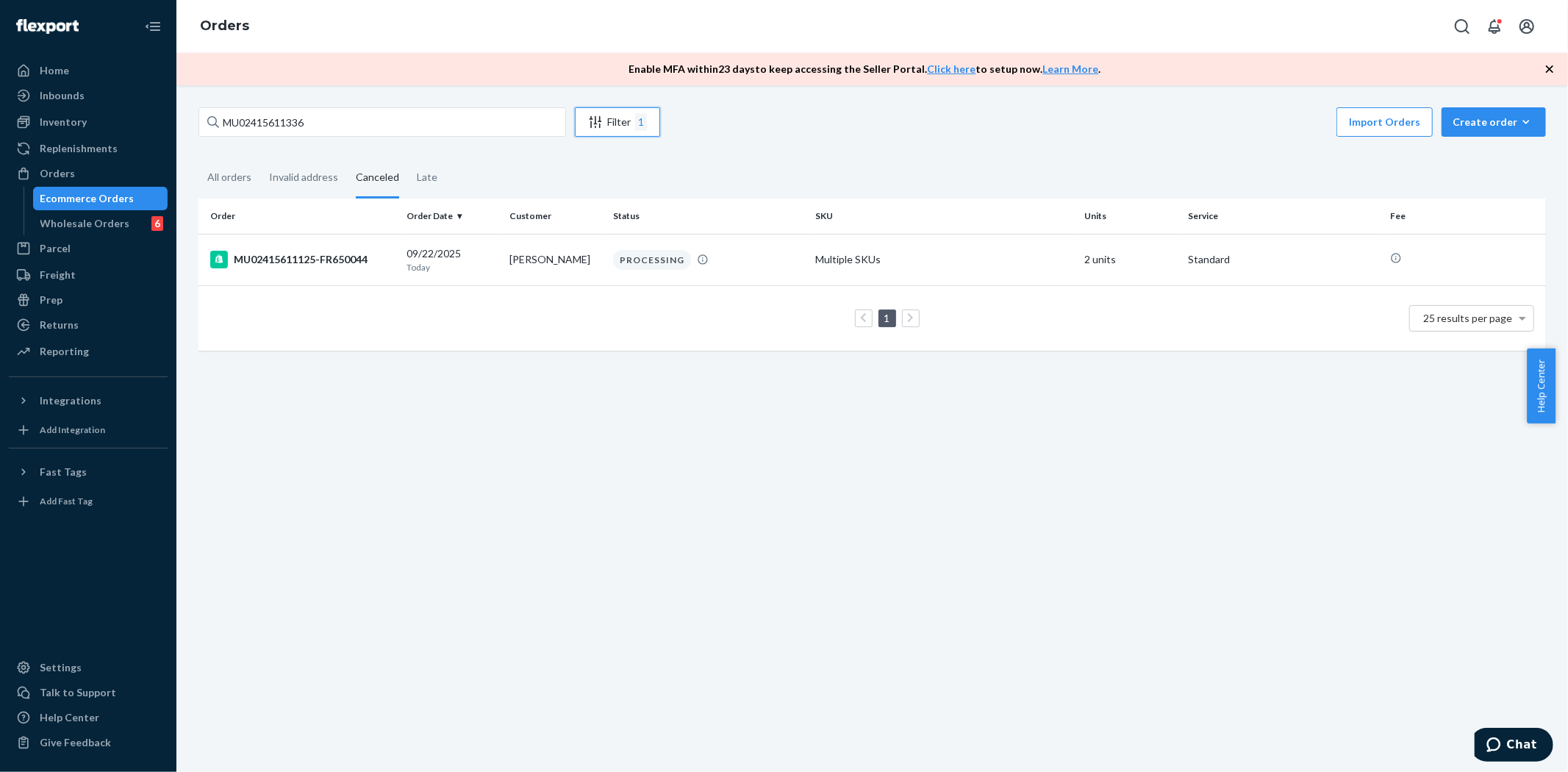
click at [599, 112] on button "Filter 1" at bounding box center [617, 122] width 85 height 29
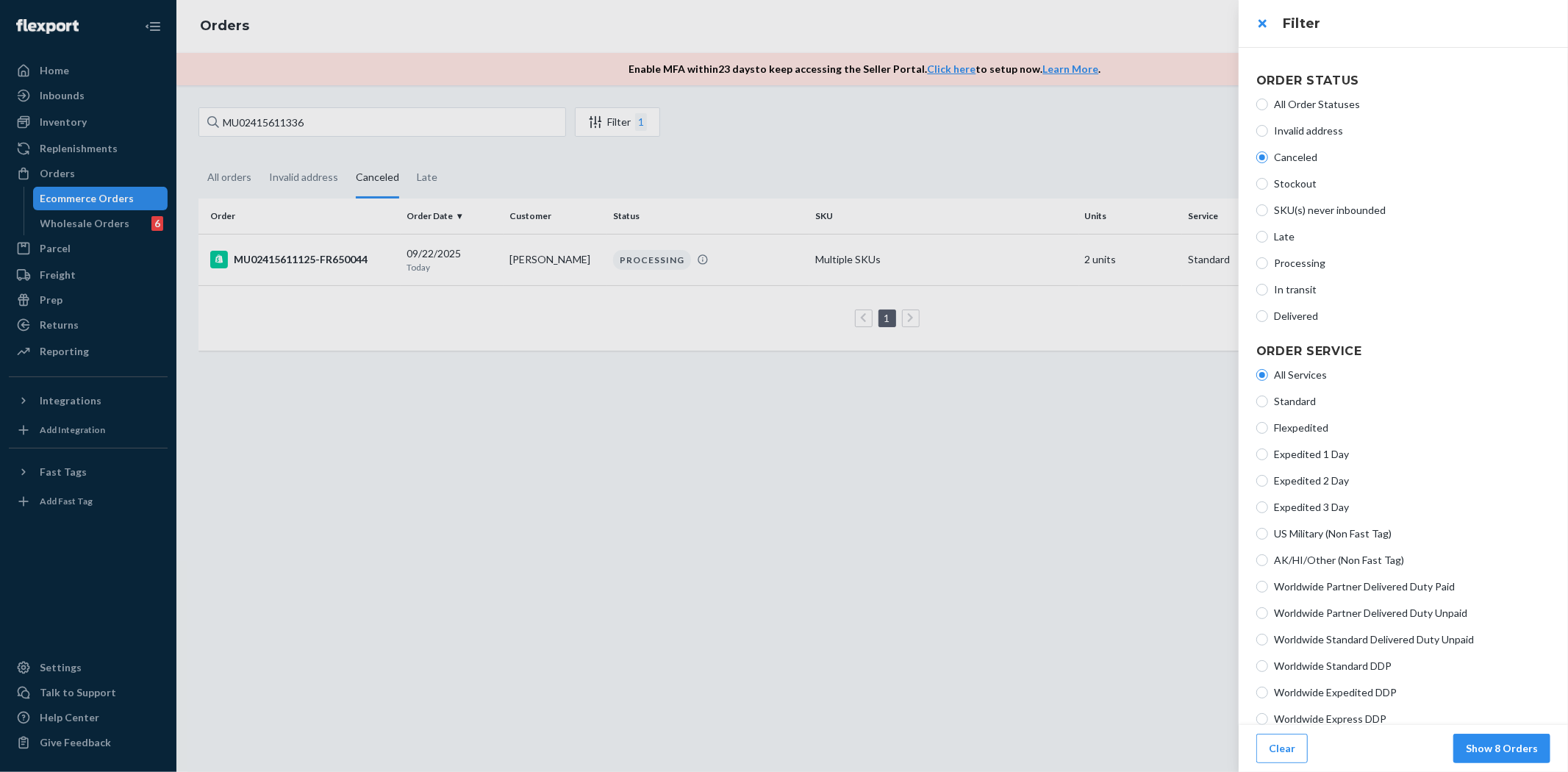
click at [1288, 103] on span "All Order Statuses" at bounding box center [1411, 105] width 276 height 15
click at [1268, 103] on input "All Order Statuses" at bounding box center [1262, 104] width 12 height 12
radio input "true"
radio input "false"
click at [656, 111] on div at bounding box center [784, 386] width 1568 height 772
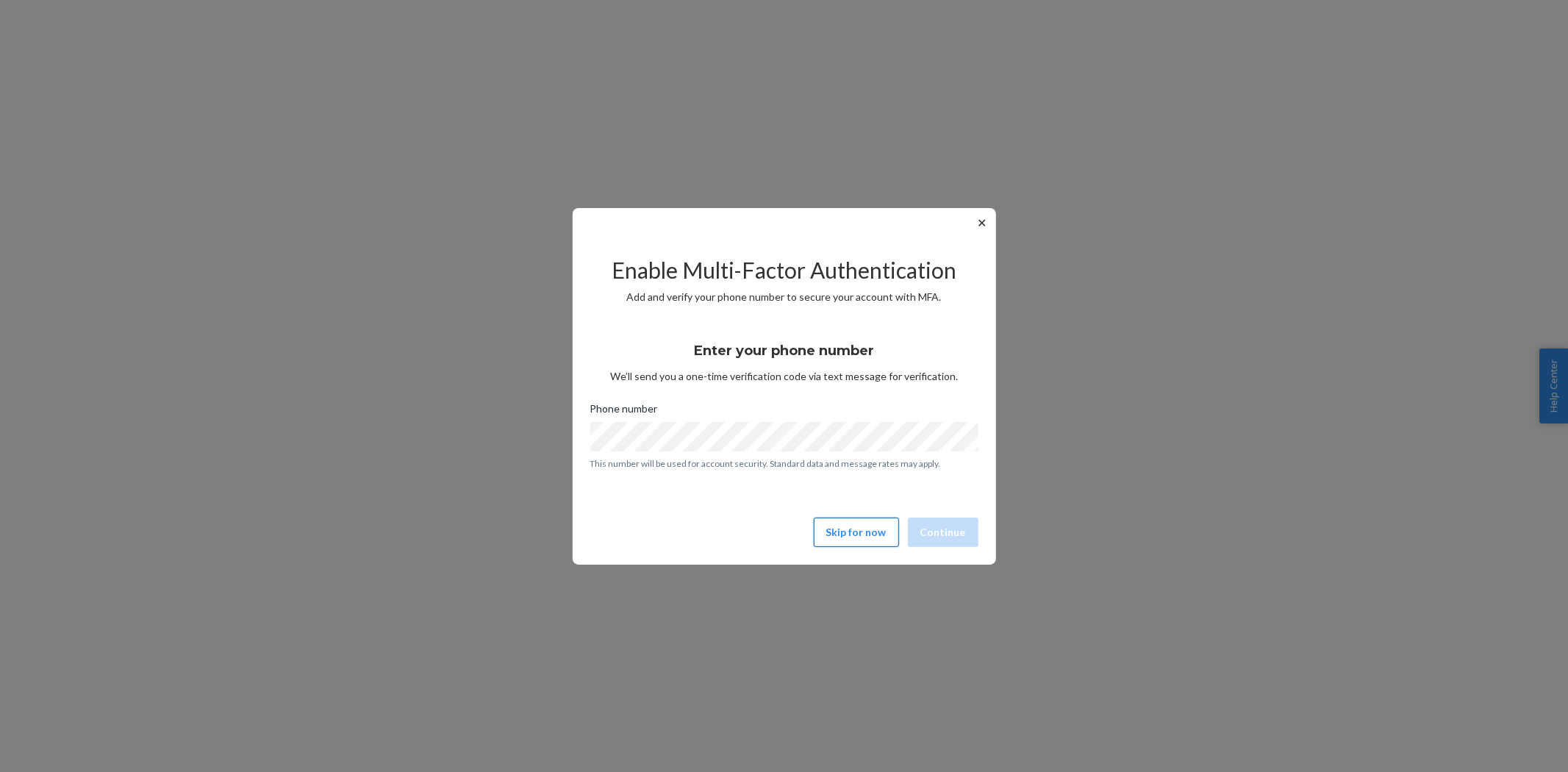
click at [865, 536] on button "Skip for now" at bounding box center [856, 532] width 85 height 29
